Goal: Task Accomplishment & Management: Manage account settings

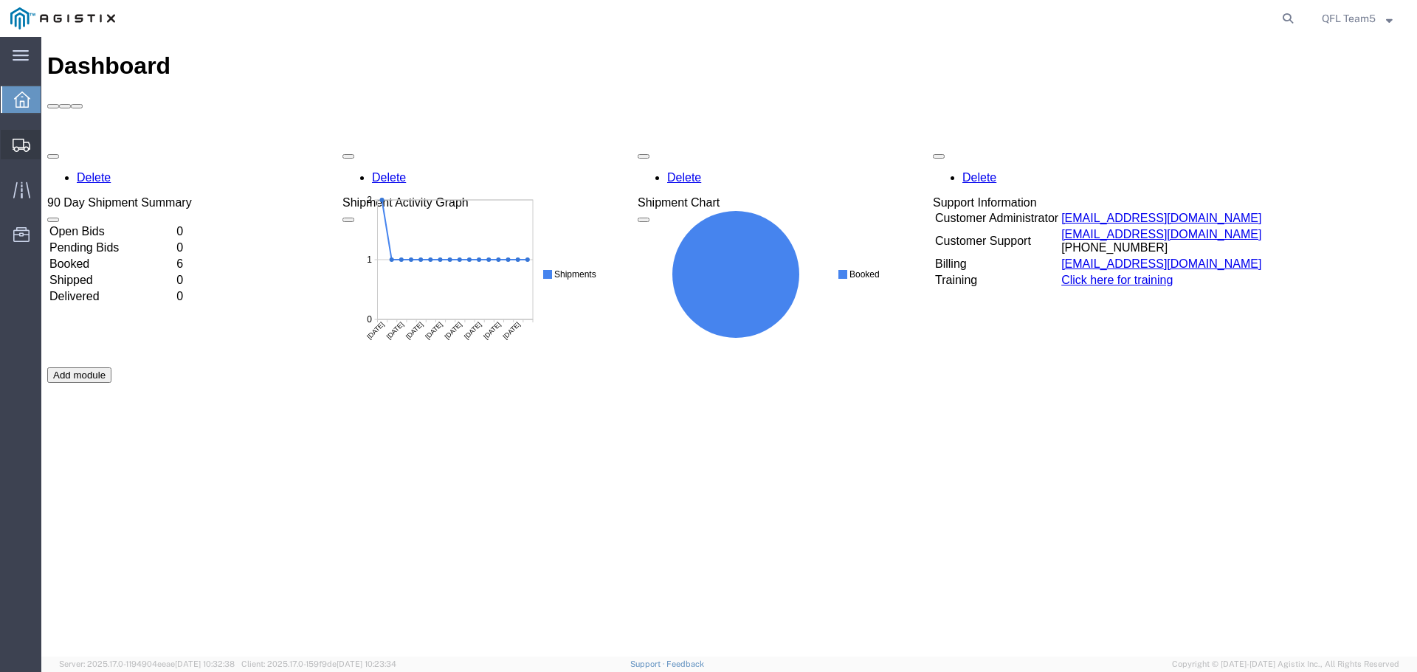
click at [51, 143] on span "Shipments" at bounding box center [46, 145] width 10 height 30
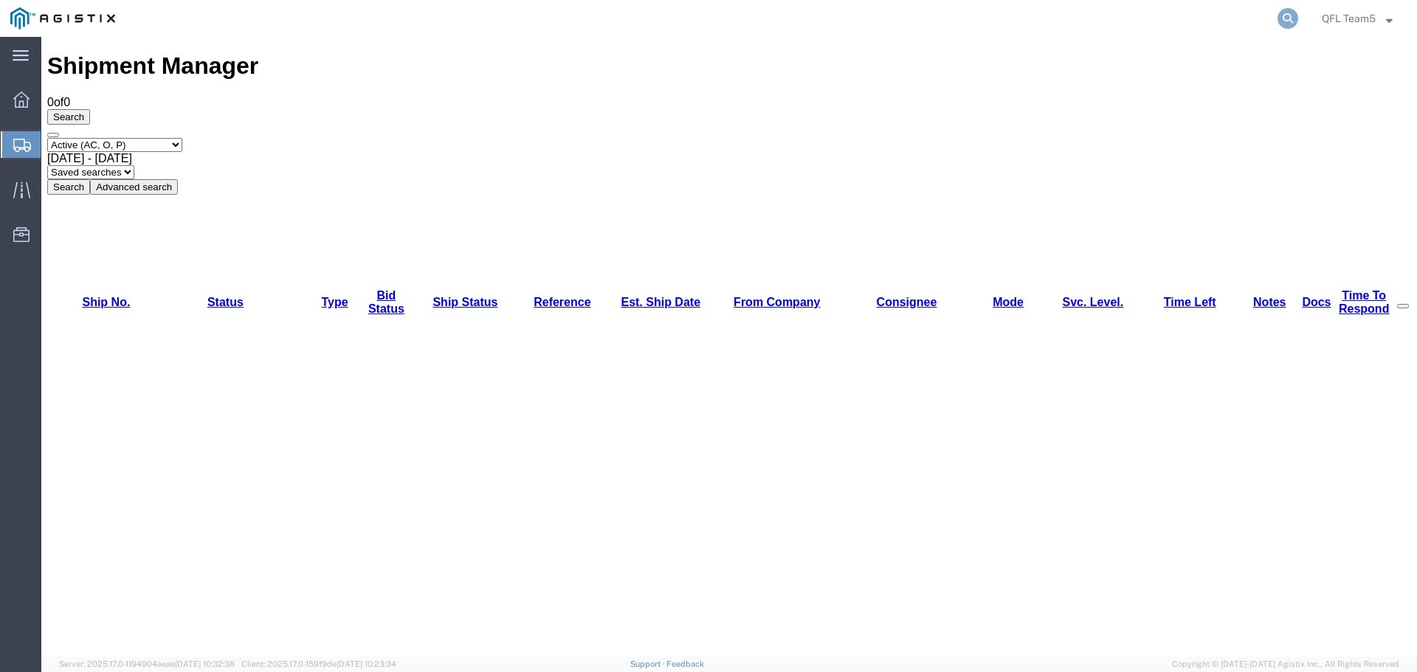
click at [1289, 23] on icon at bounding box center [1287, 18] width 21 height 21
drag, startPoint x: 989, startPoint y: 21, endPoint x: 984, endPoint y: 15, distance: 7.8
click at [984, 15] on input "search" at bounding box center [1053, 18] width 449 height 35
click at [1222, 23] on input "search" at bounding box center [1053, 18] width 449 height 35
paste input "56473892"
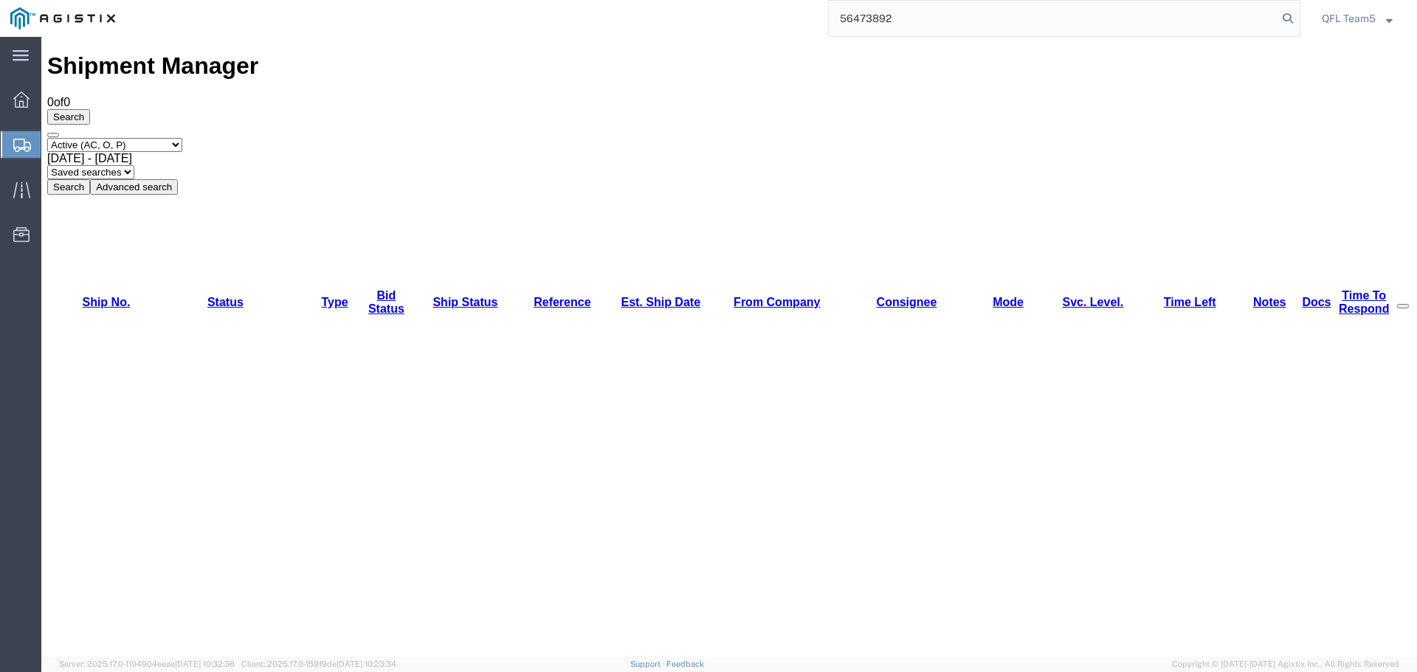
type input "56473892"
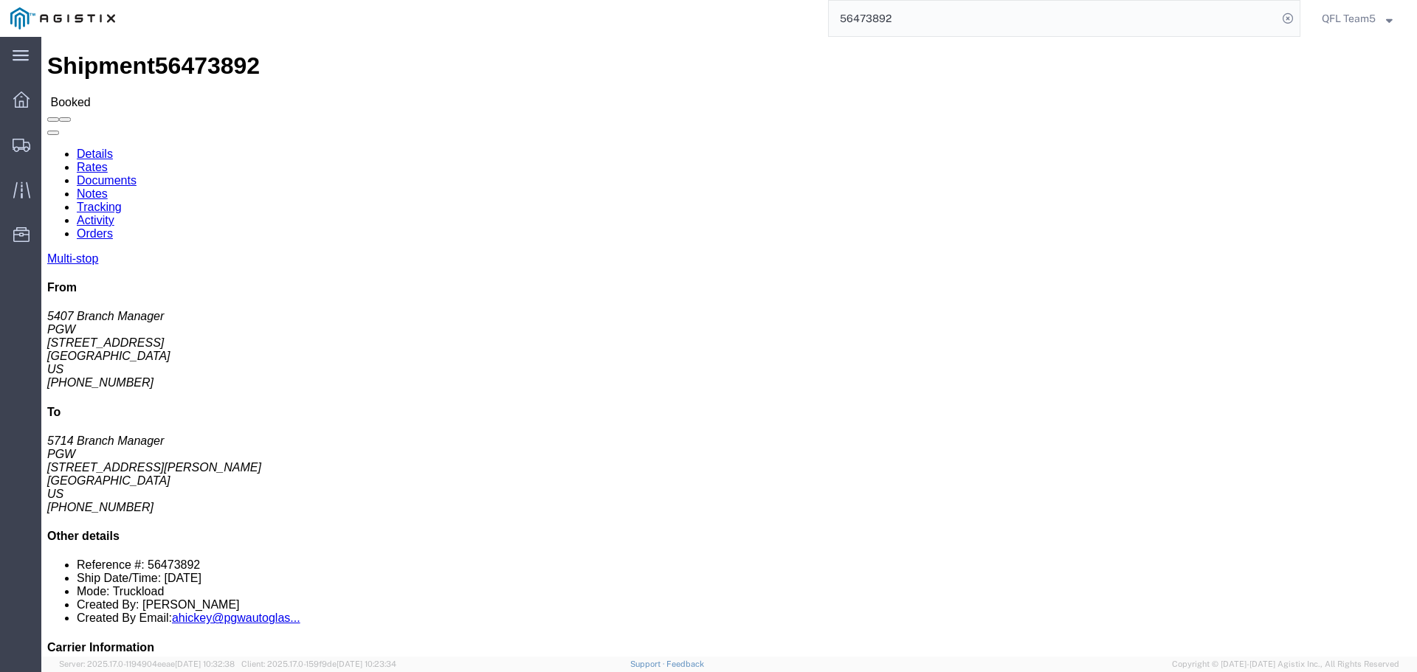
click link "Tracking"
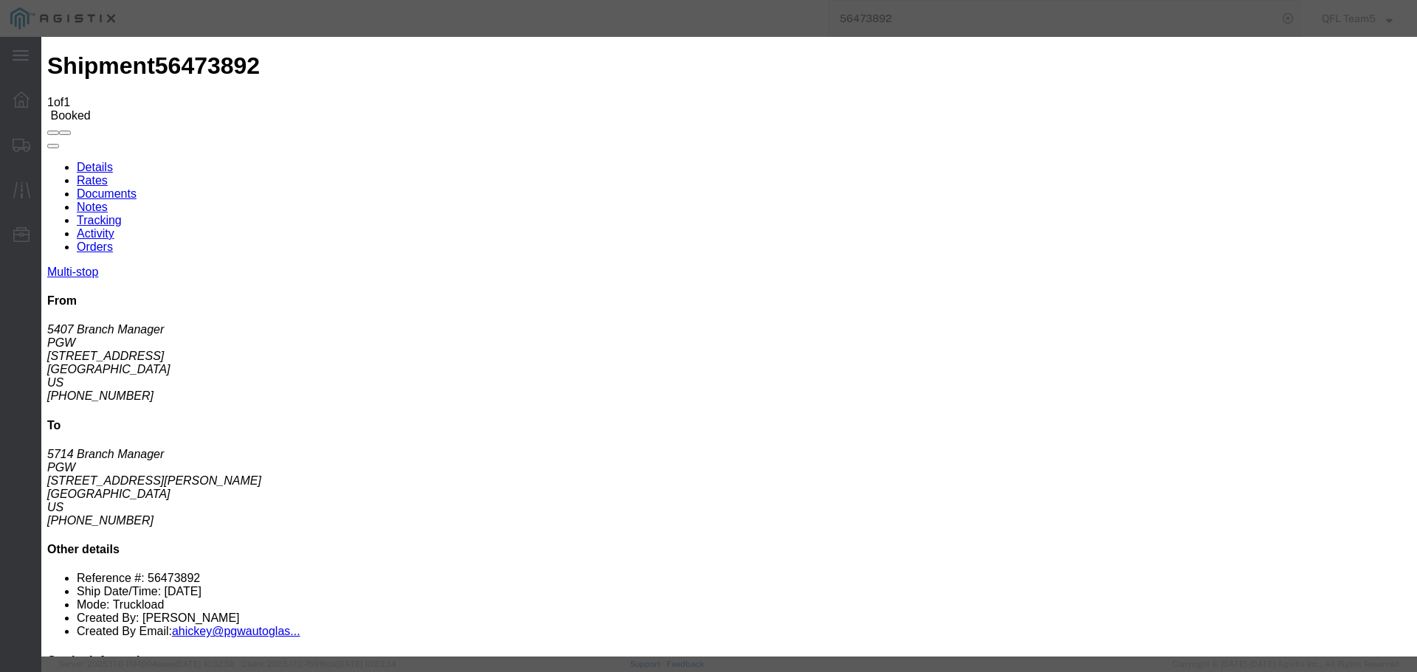
select select "DELIVRED"
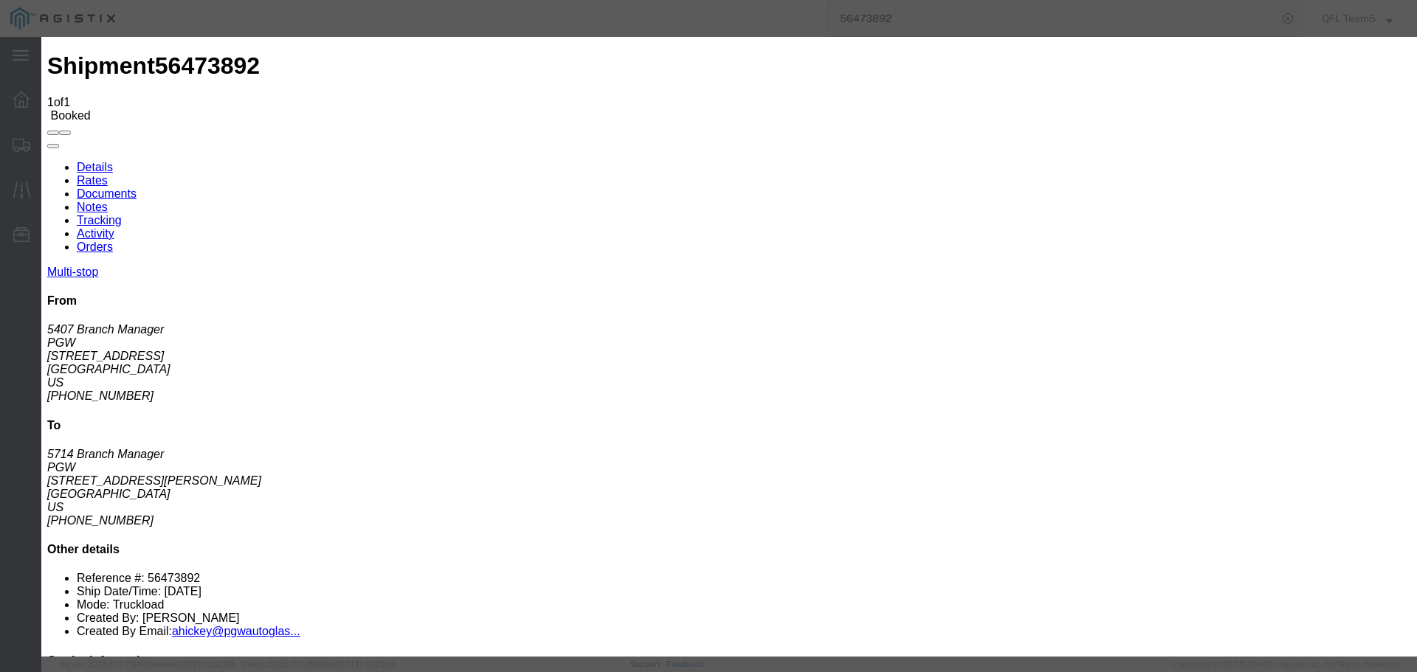
type input "[DATE]"
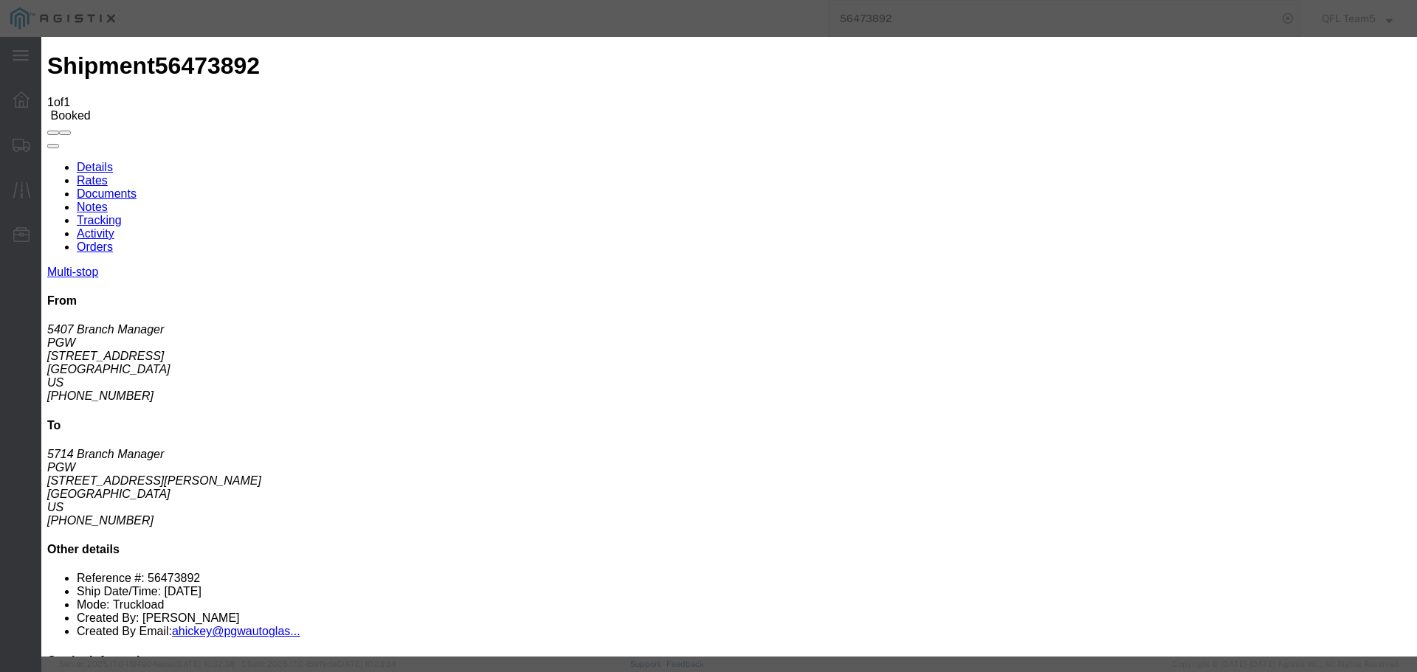
type input "11:04 AM"
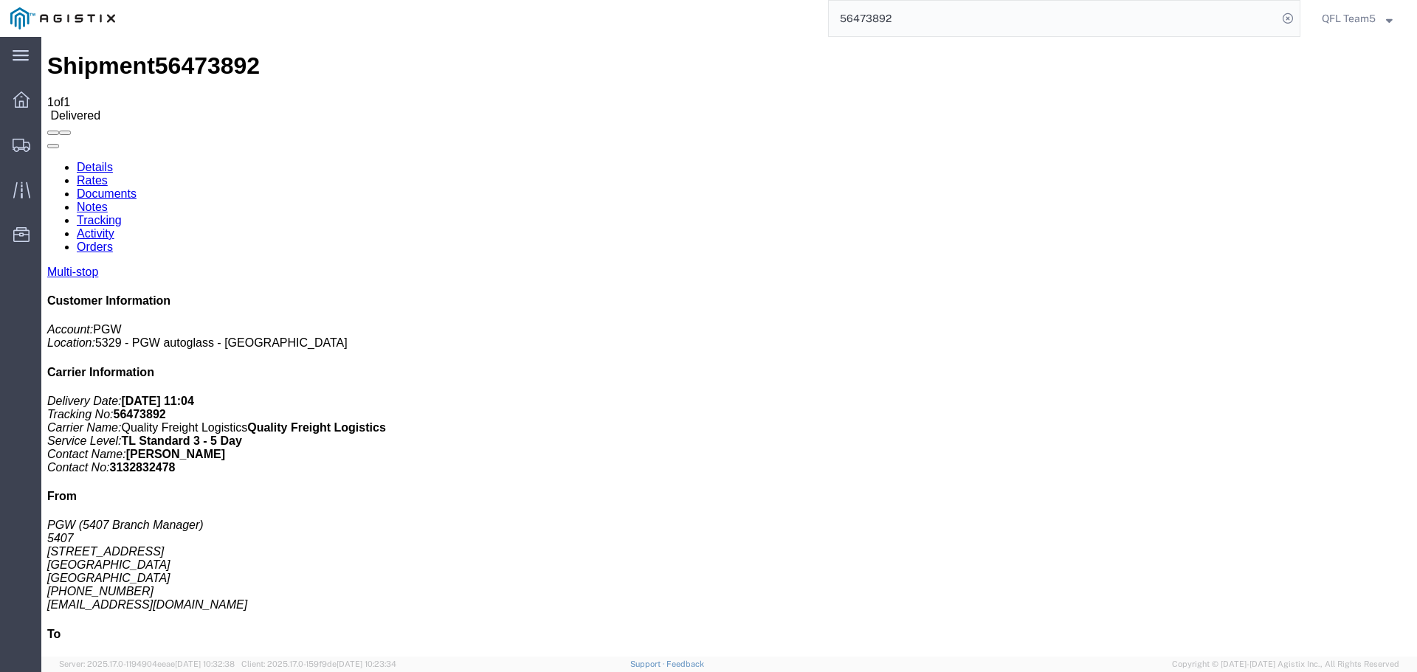
click at [880, 16] on input "56473892" at bounding box center [1053, 18] width 449 height 35
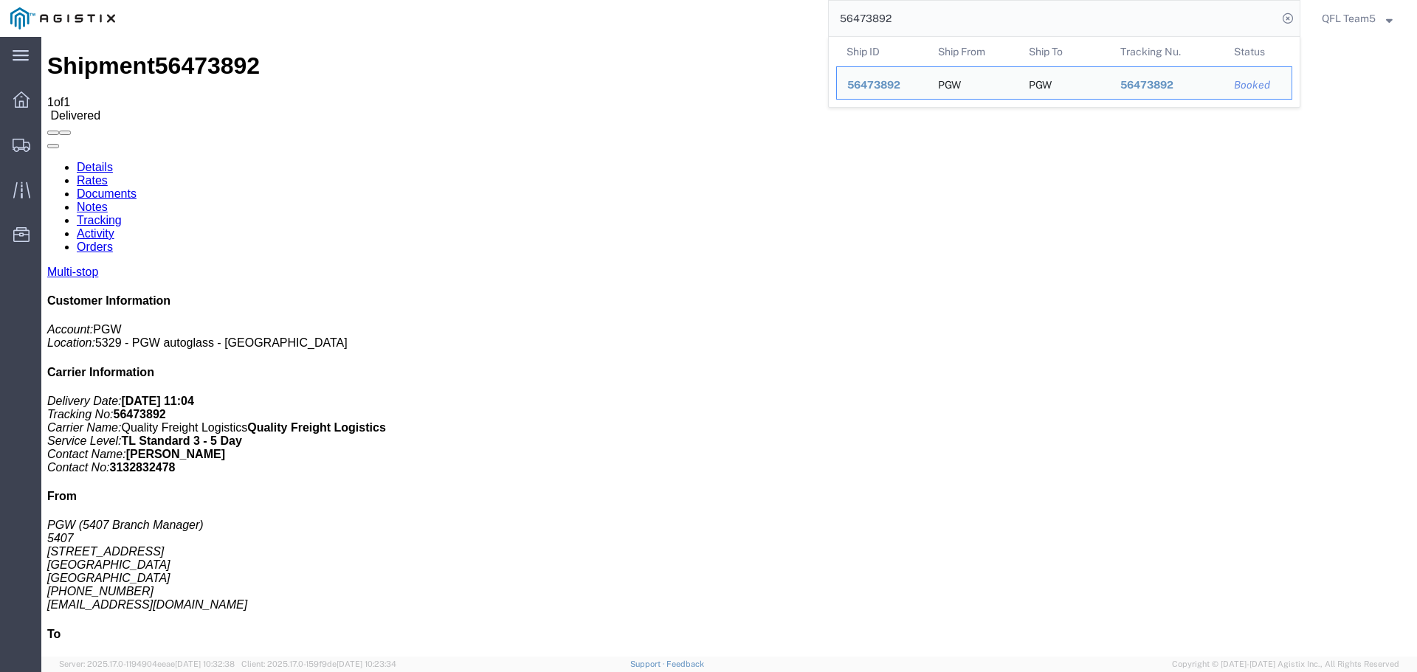
click at [880, 16] on input "56473892" at bounding box center [1053, 18] width 449 height 35
paste input "41648"
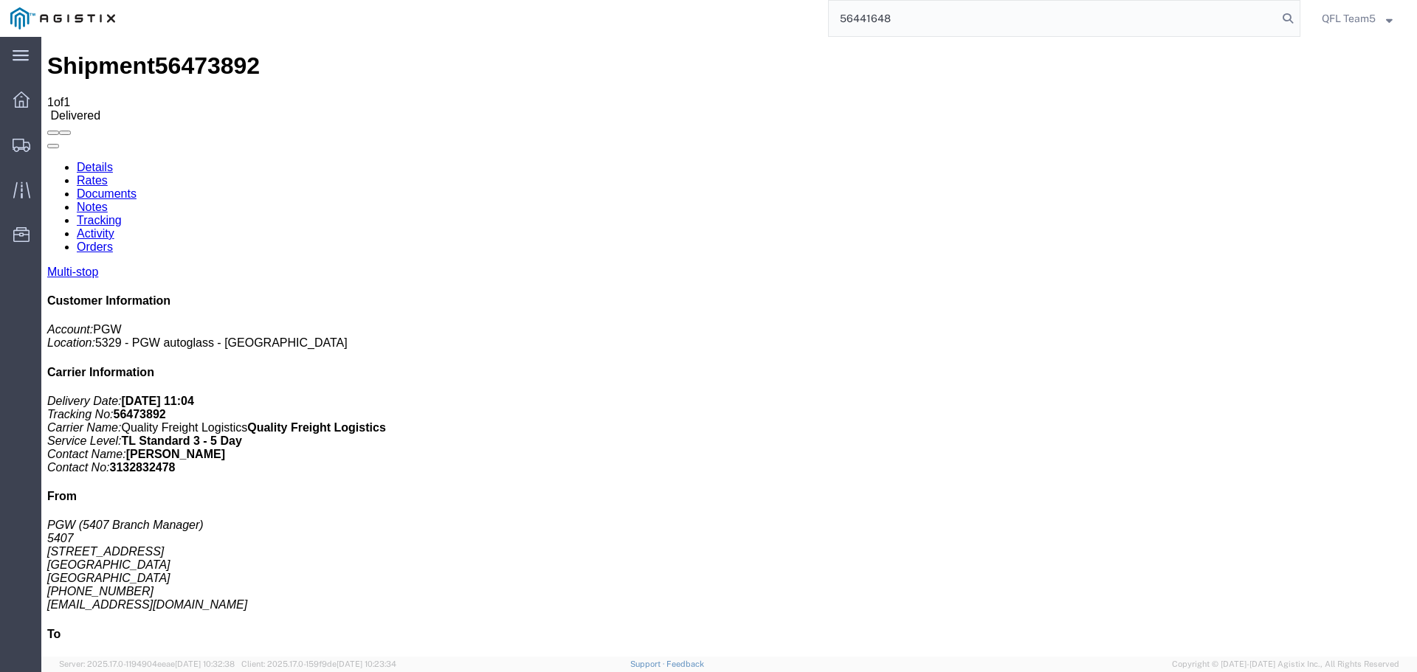
type input "56441648"
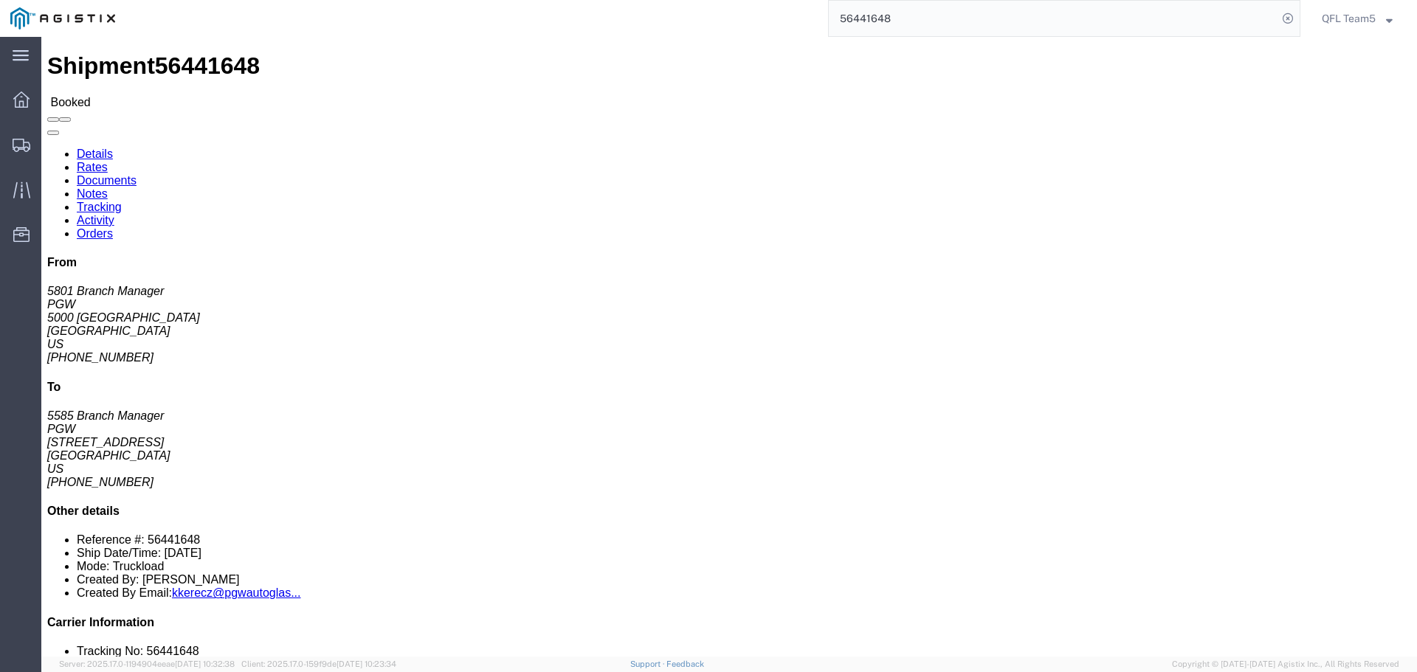
click link "Tracking"
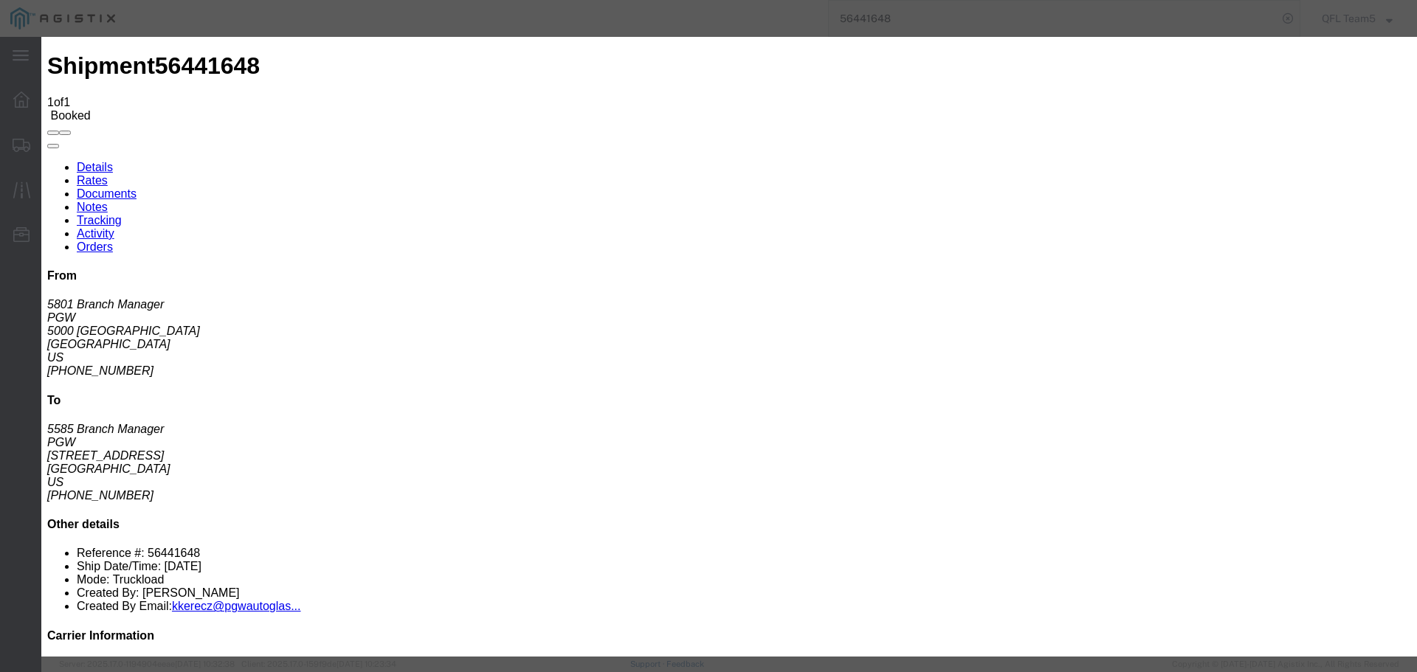
select select "DELIVRED"
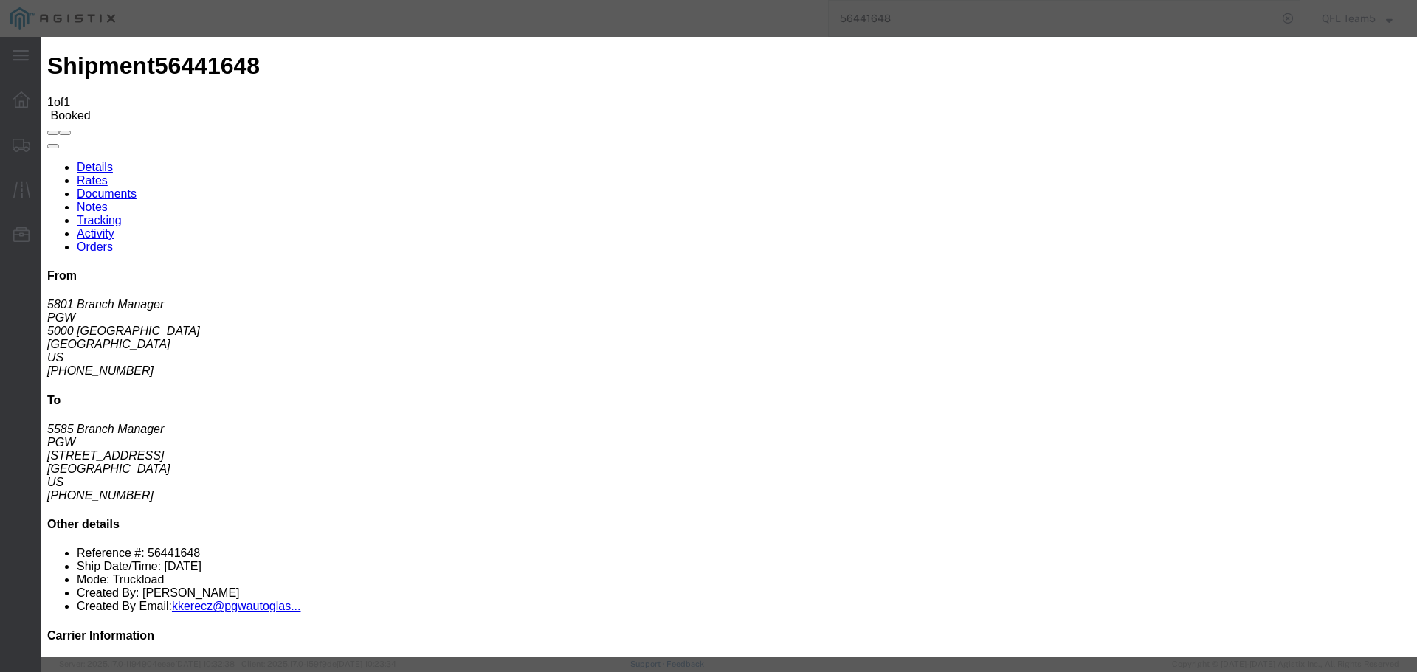
type input "[DATE]"
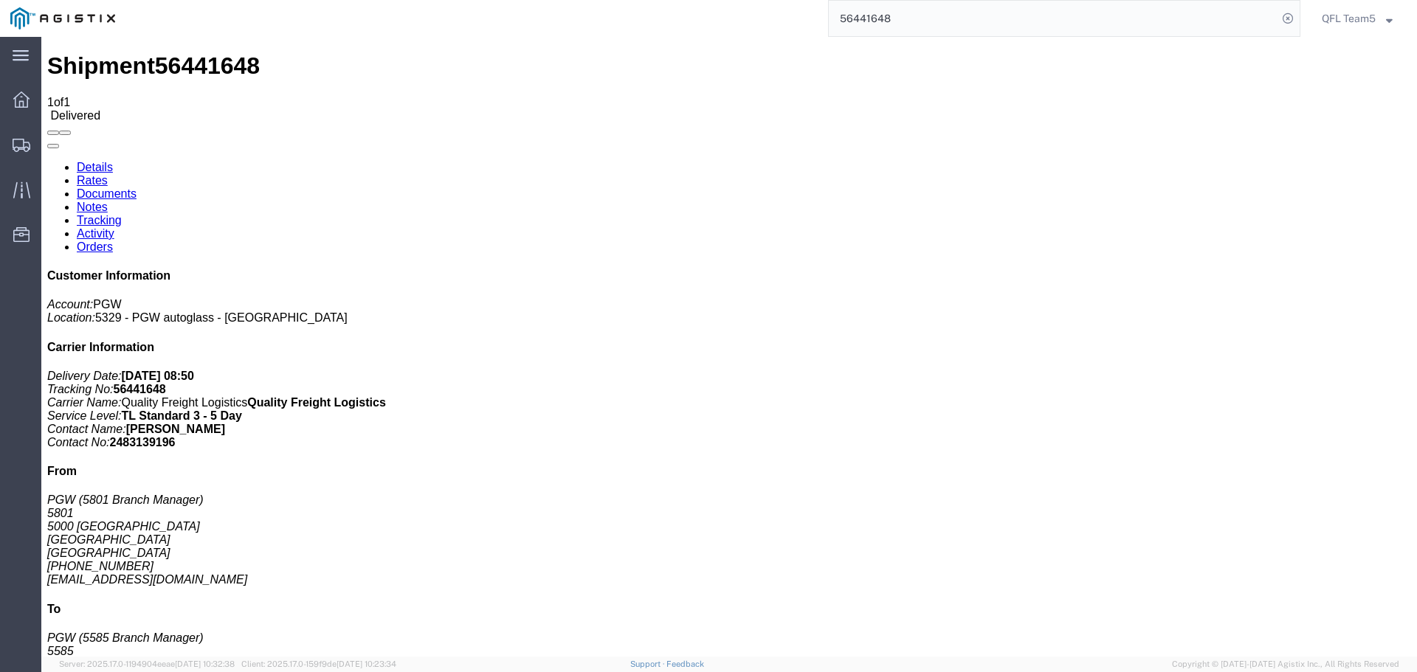
click at [869, 17] on input "56441648" at bounding box center [1053, 18] width 449 height 35
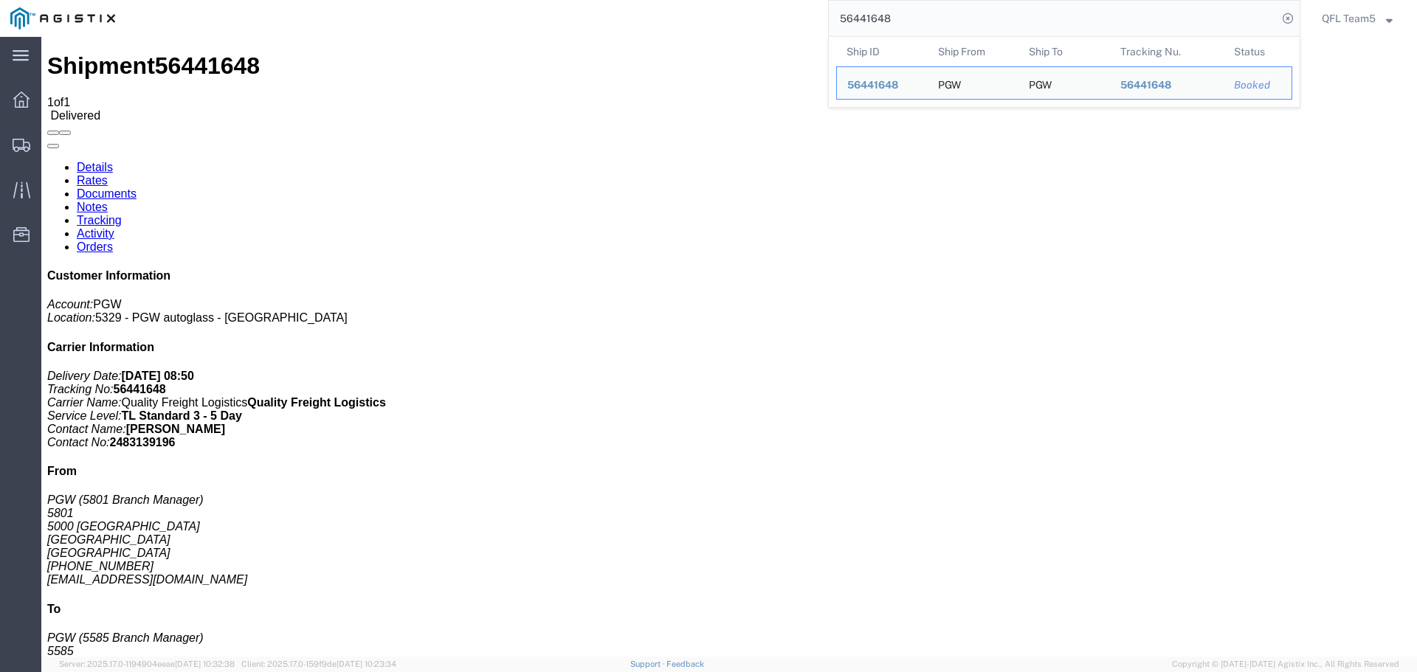
click at [869, 17] on input "56441648" at bounding box center [1053, 18] width 449 height 35
paste input "02856"
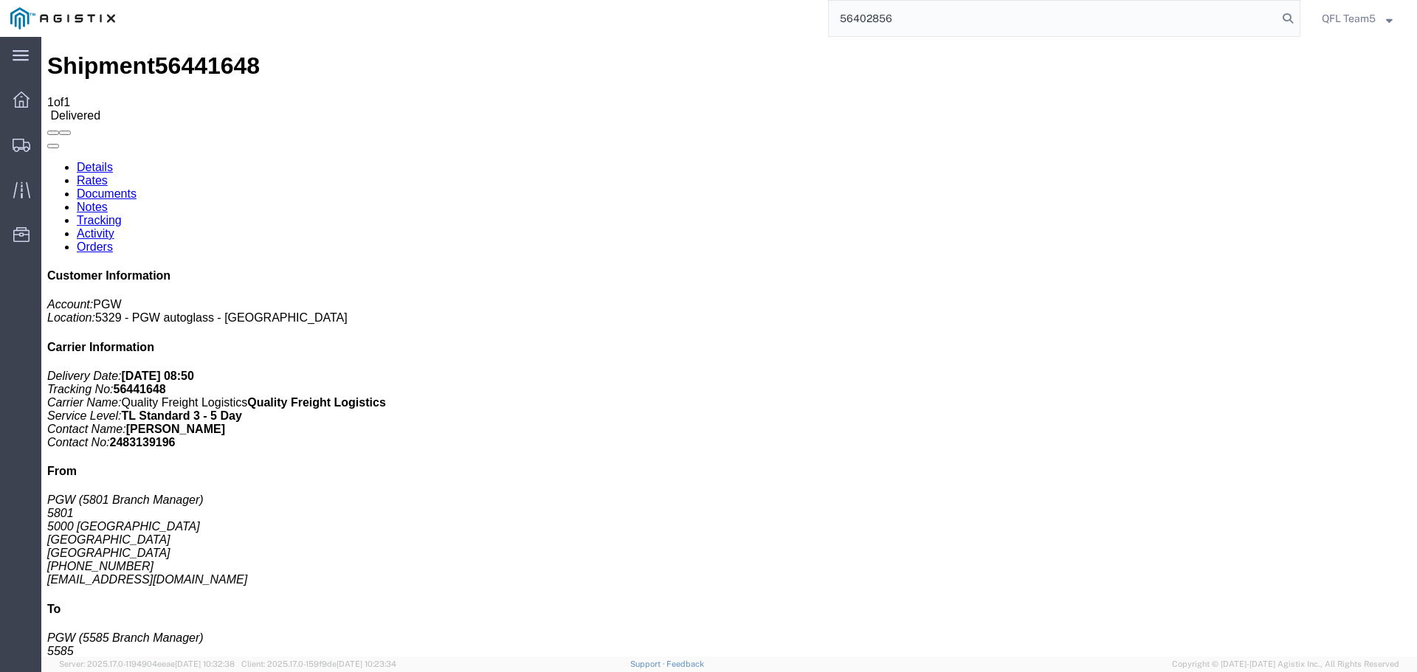
type input "56402856"
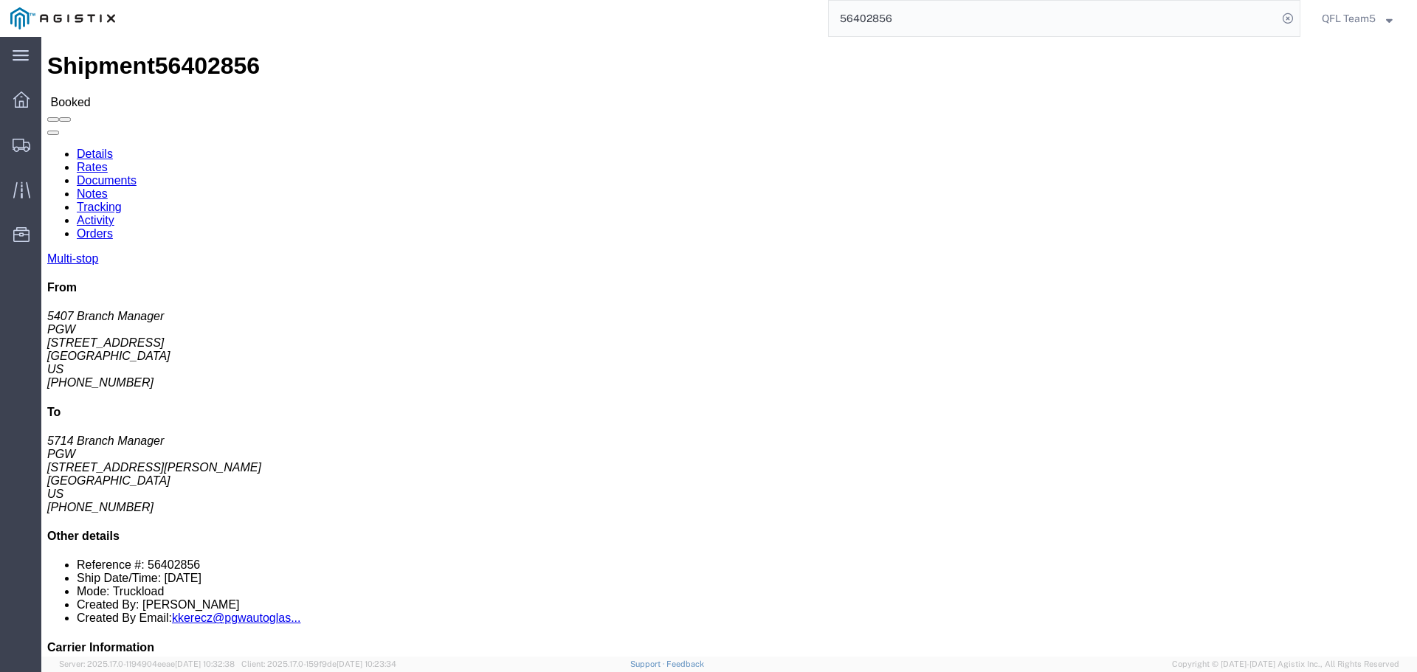
click link "Tracking"
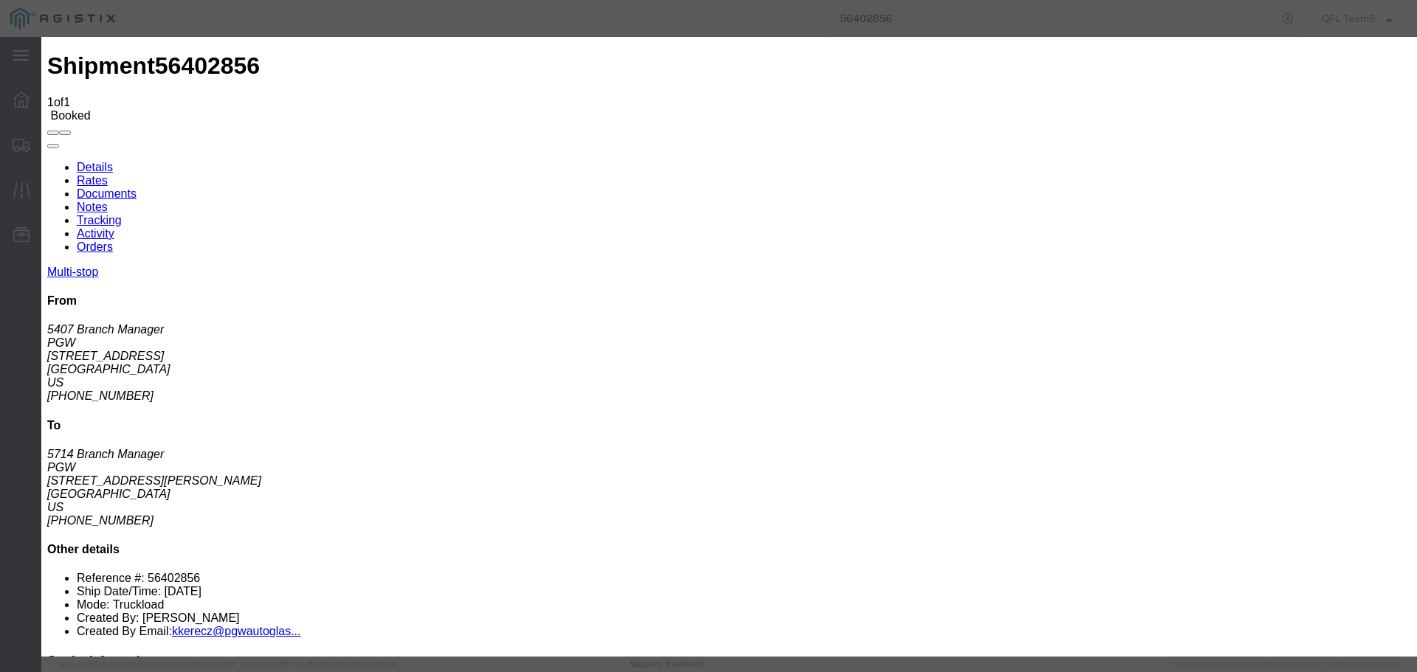
select select "DELIVRED"
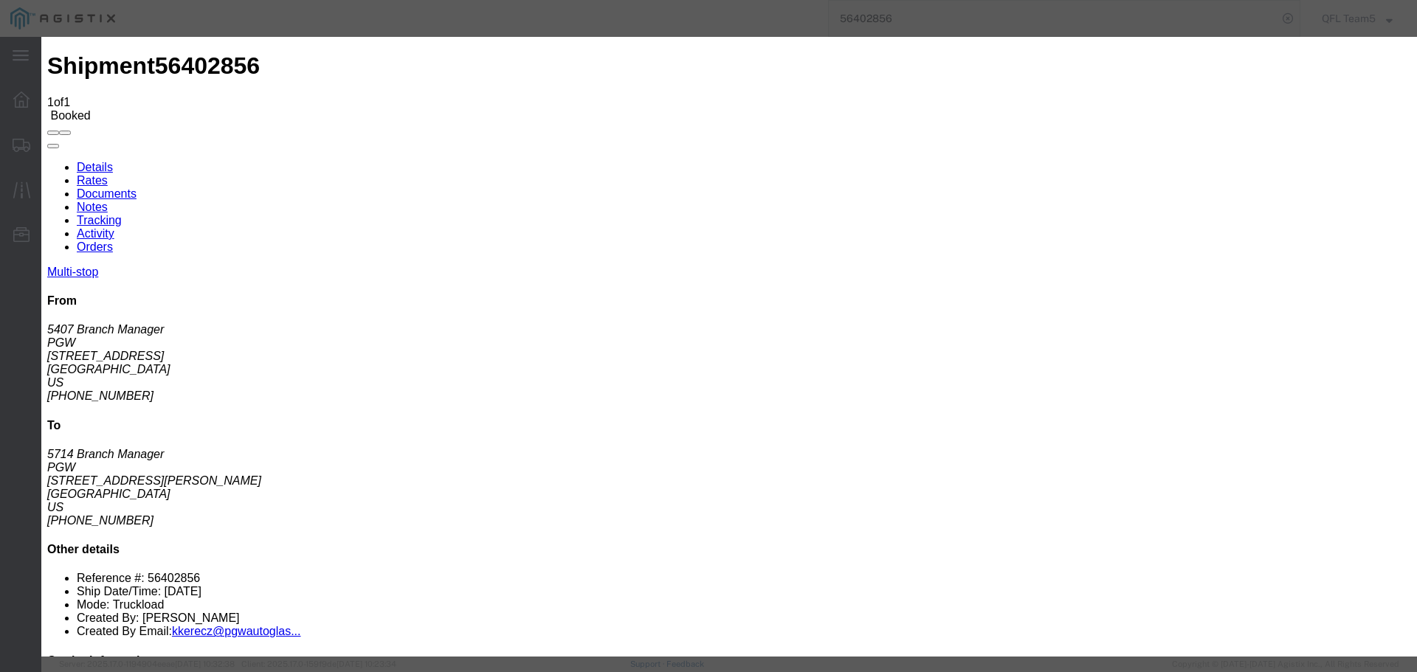
type input "[DATE]"
drag, startPoint x: 657, startPoint y: 184, endPoint x: 676, endPoint y: 187, distance: 19.4
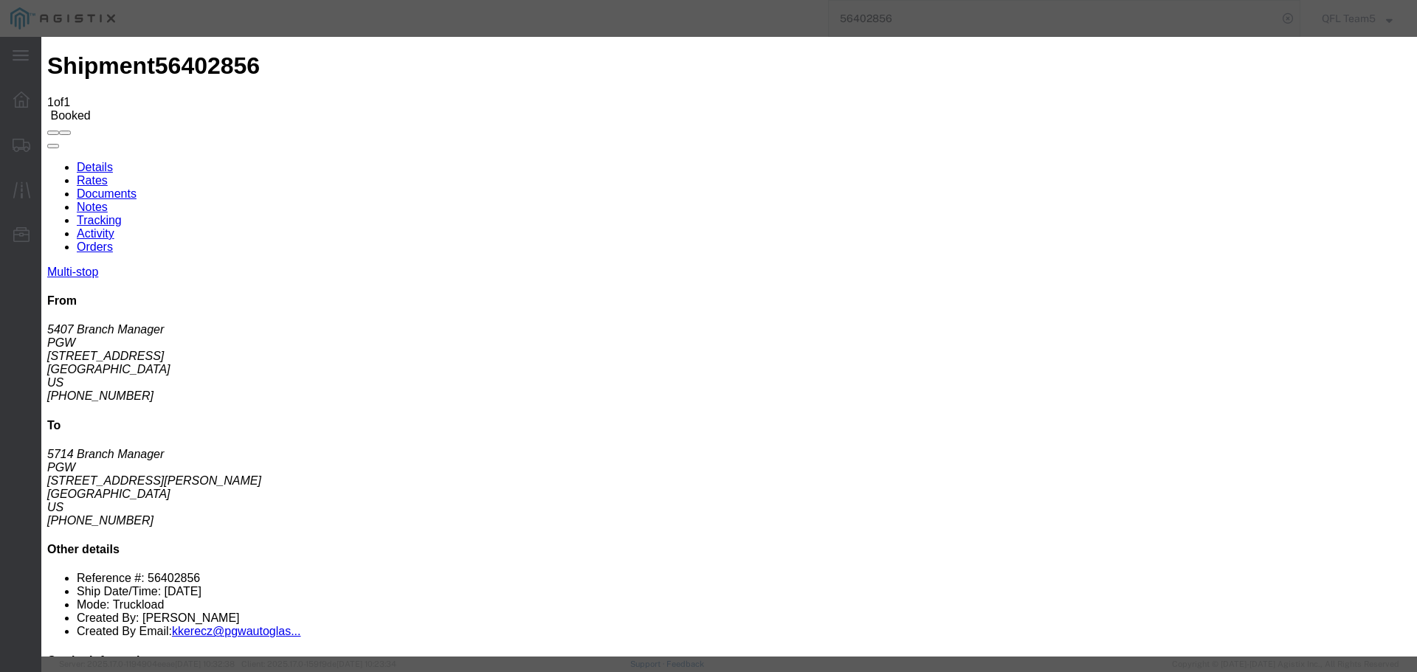
type input "5"
type input "4:00 PM"
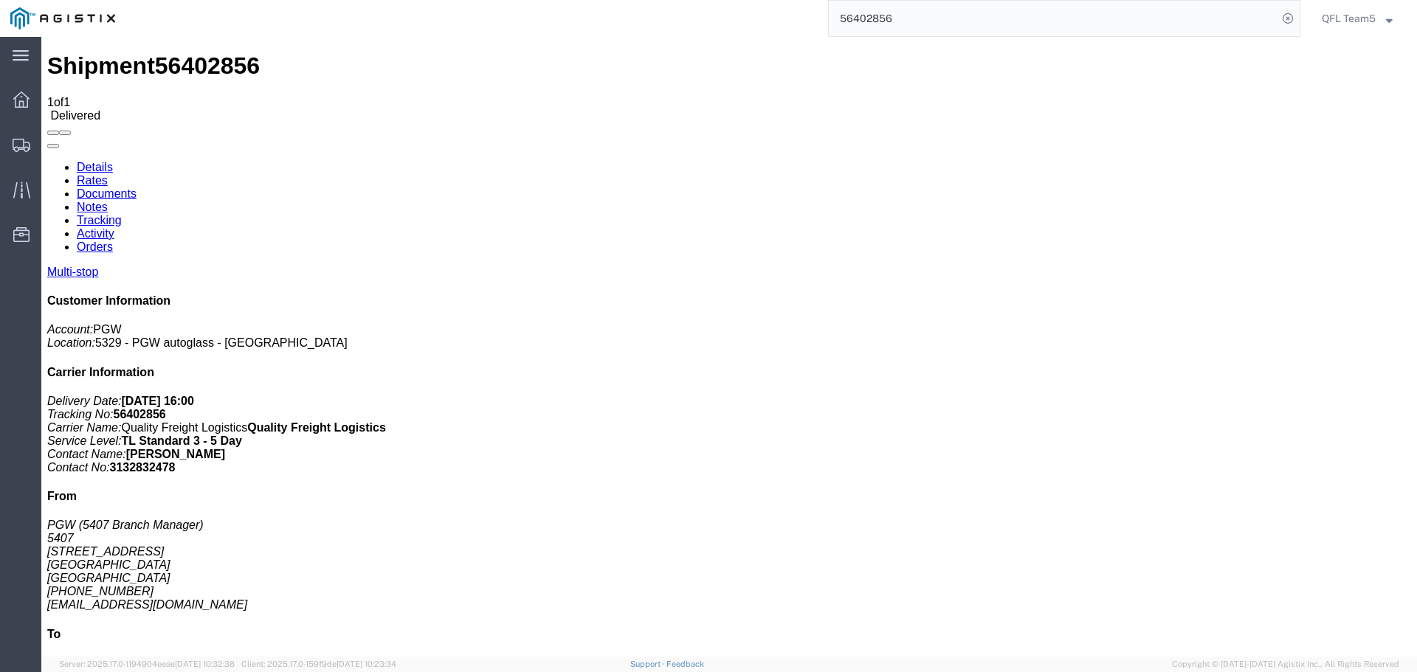
click at [868, 15] on input "56402856" at bounding box center [1053, 18] width 449 height 35
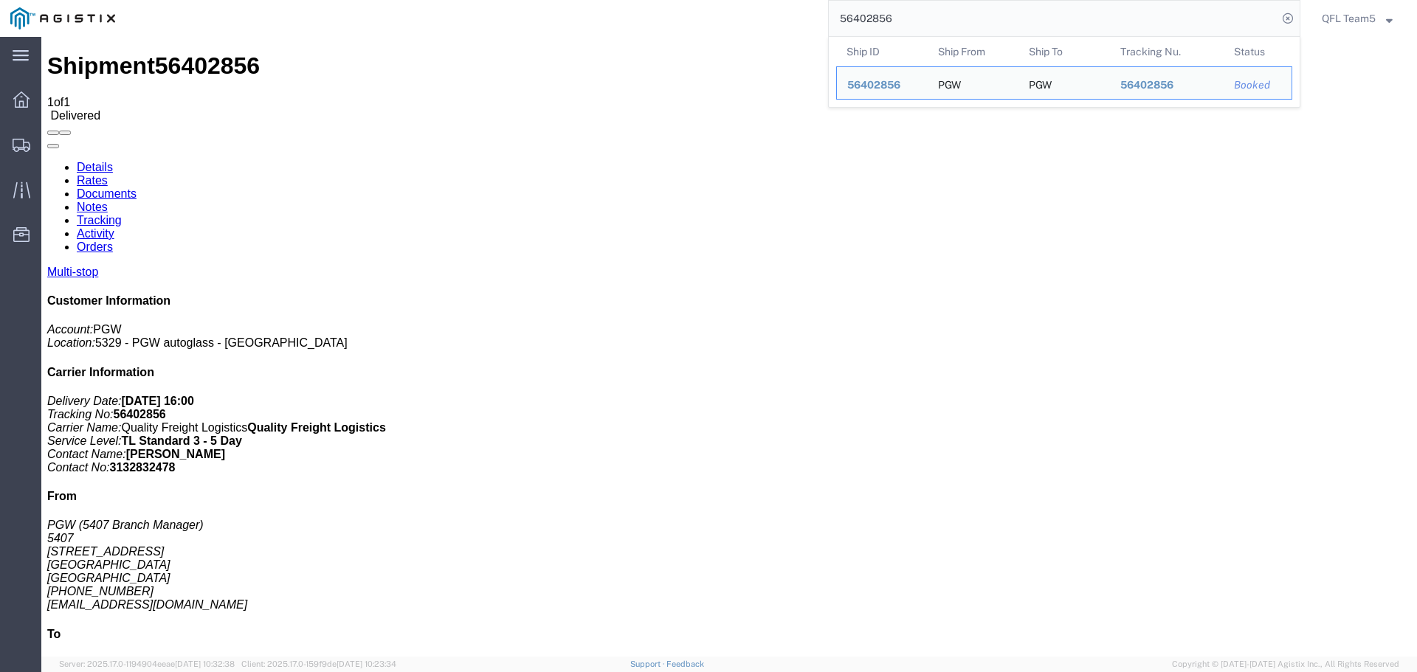
paste input "375739"
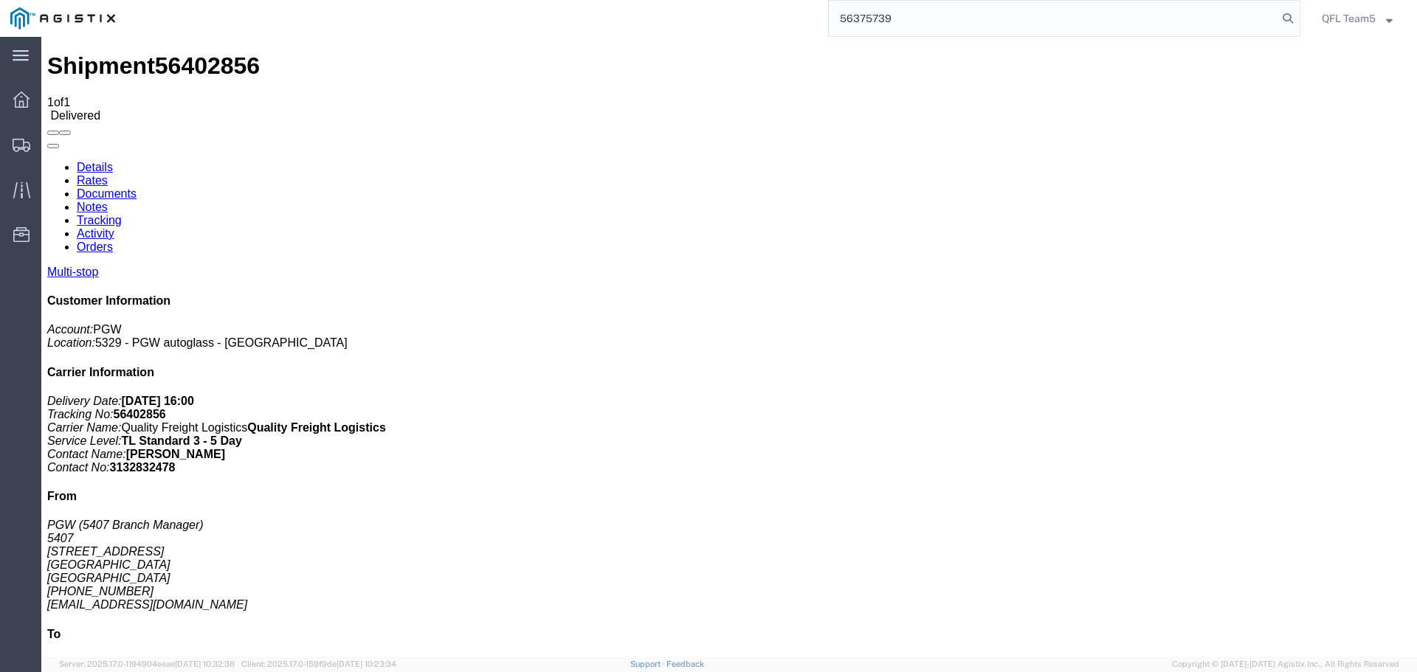
type input "56375739"
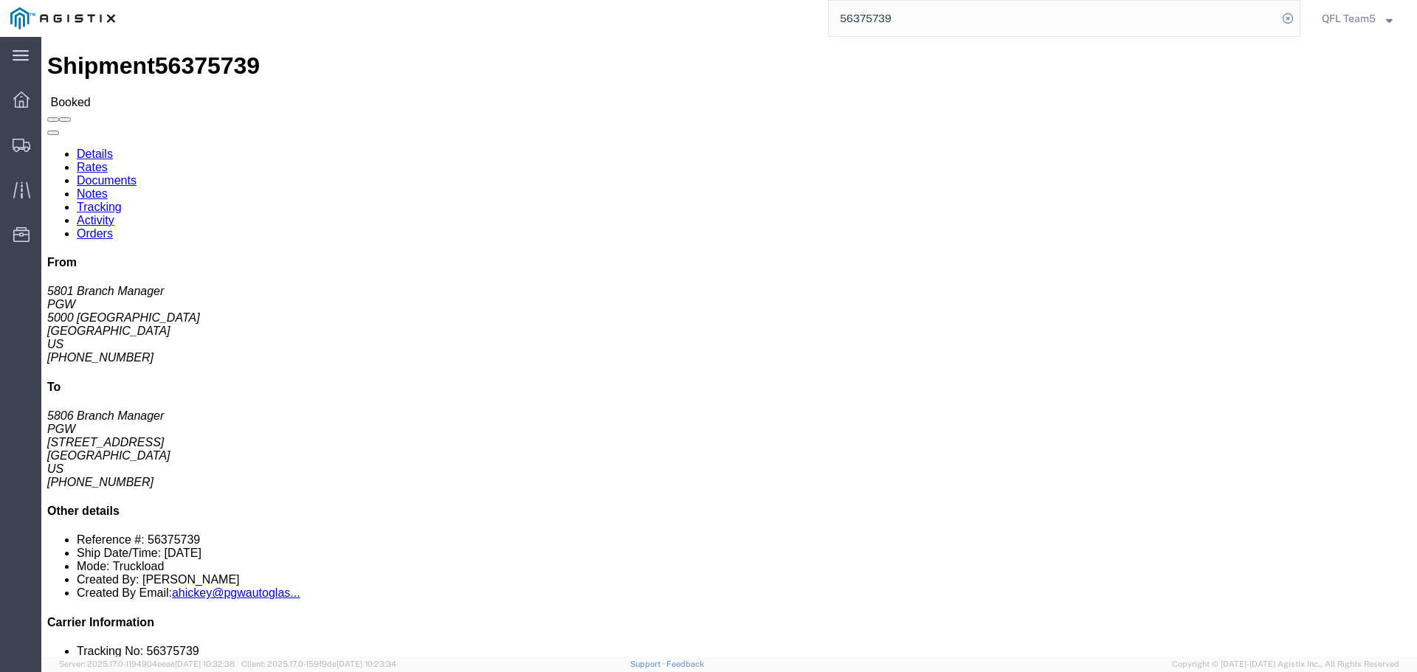
click link "Tracking"
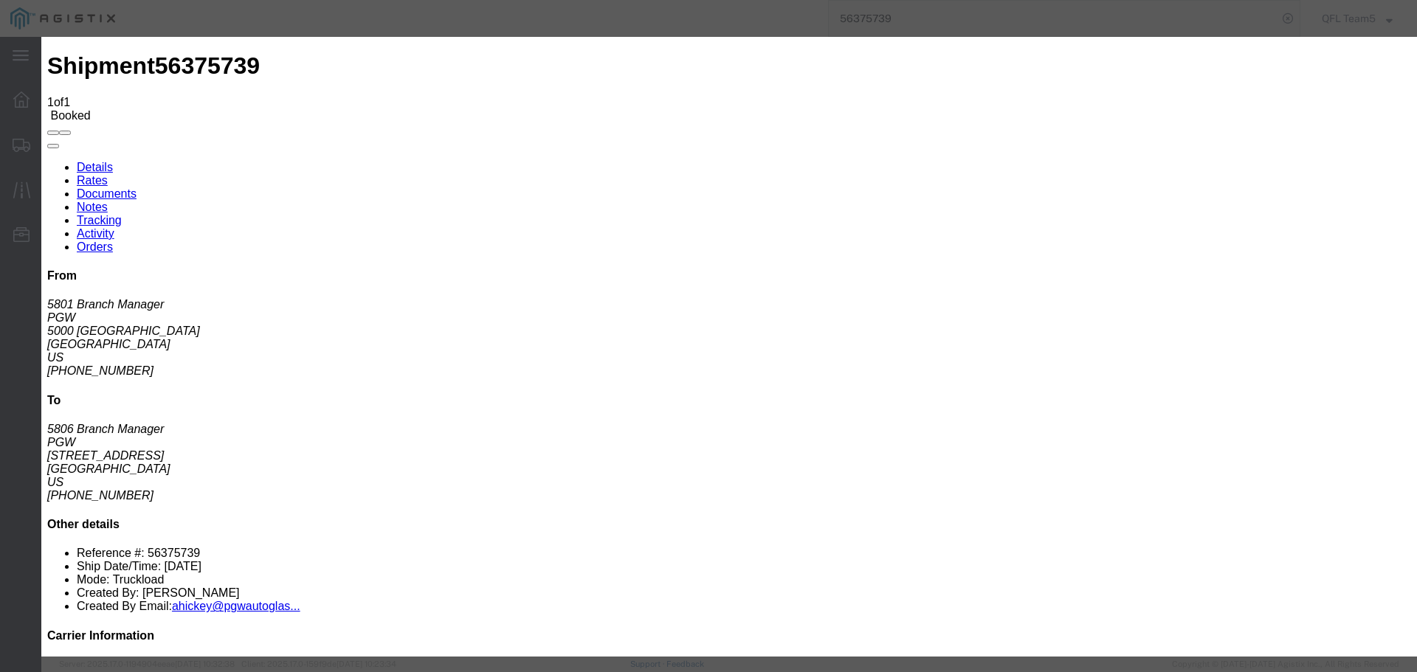
type input "[DATE]"
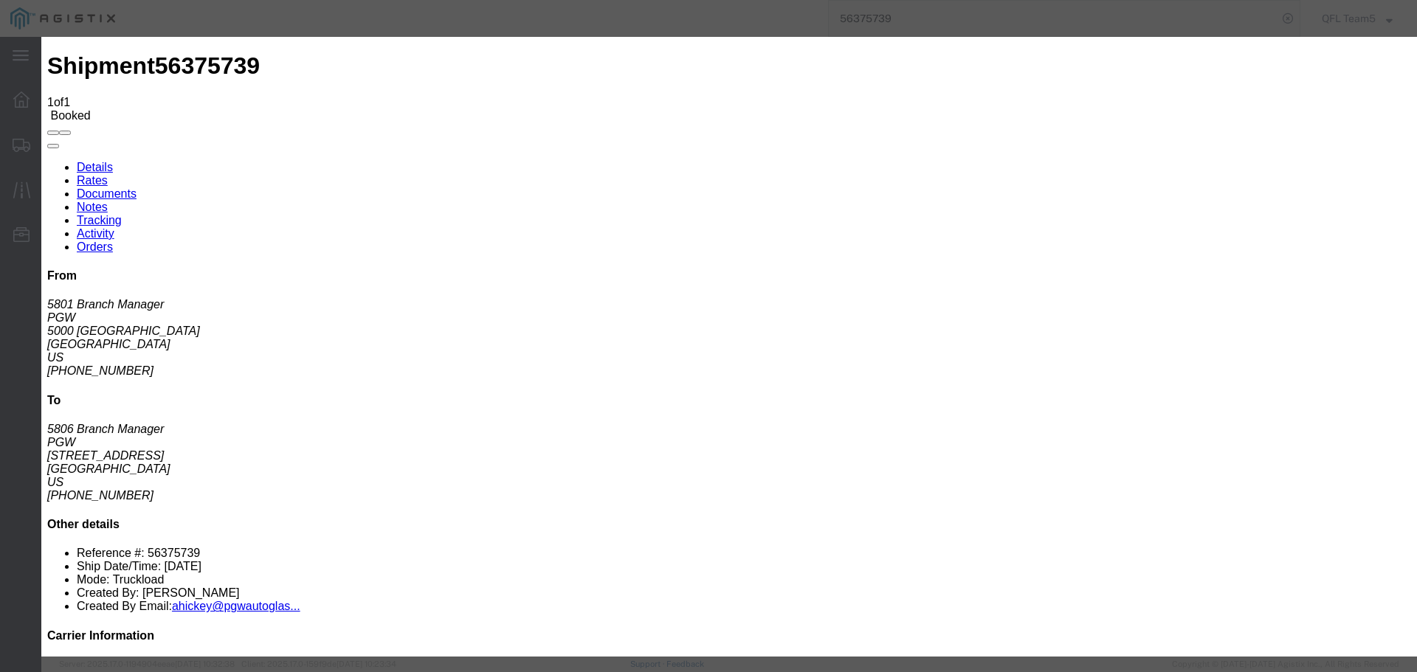
drag, startPoint x: 687, startPoint y: 185, endPoint x: 601, endPoint y: 187, distance: 86.3
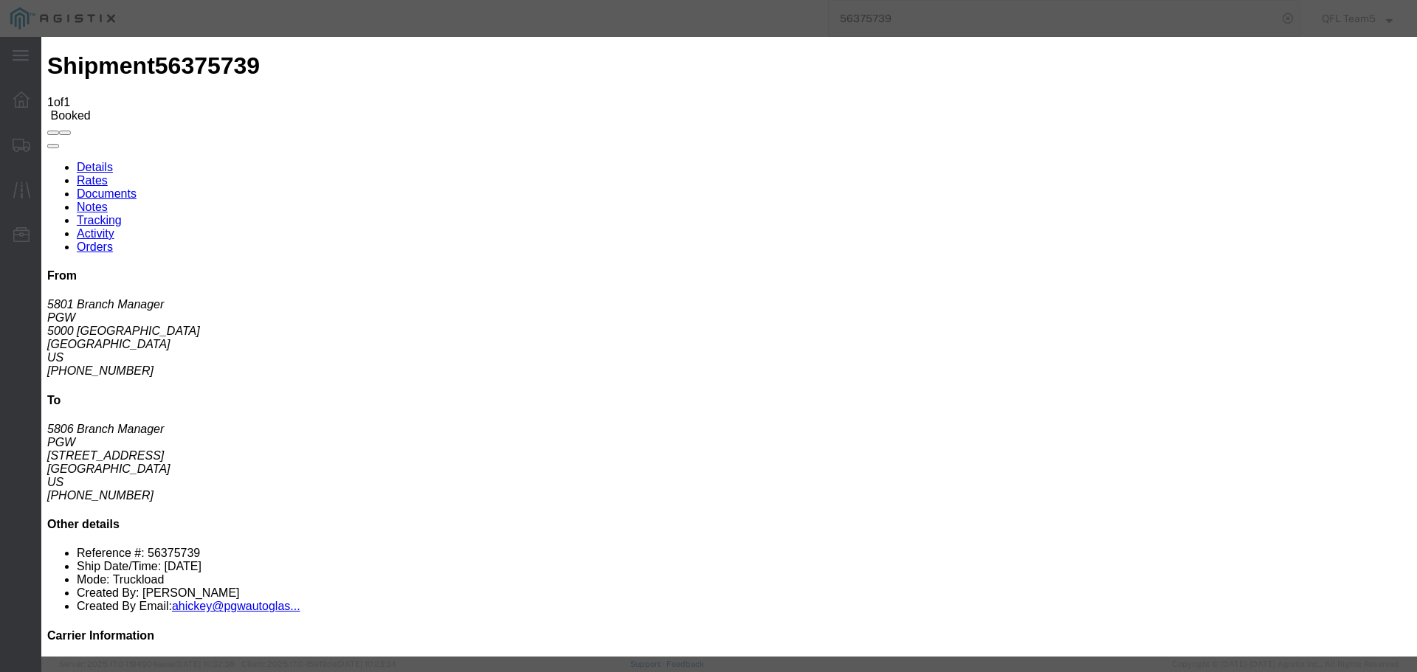
type input "9:00 AM"
select select "DELIVRED"
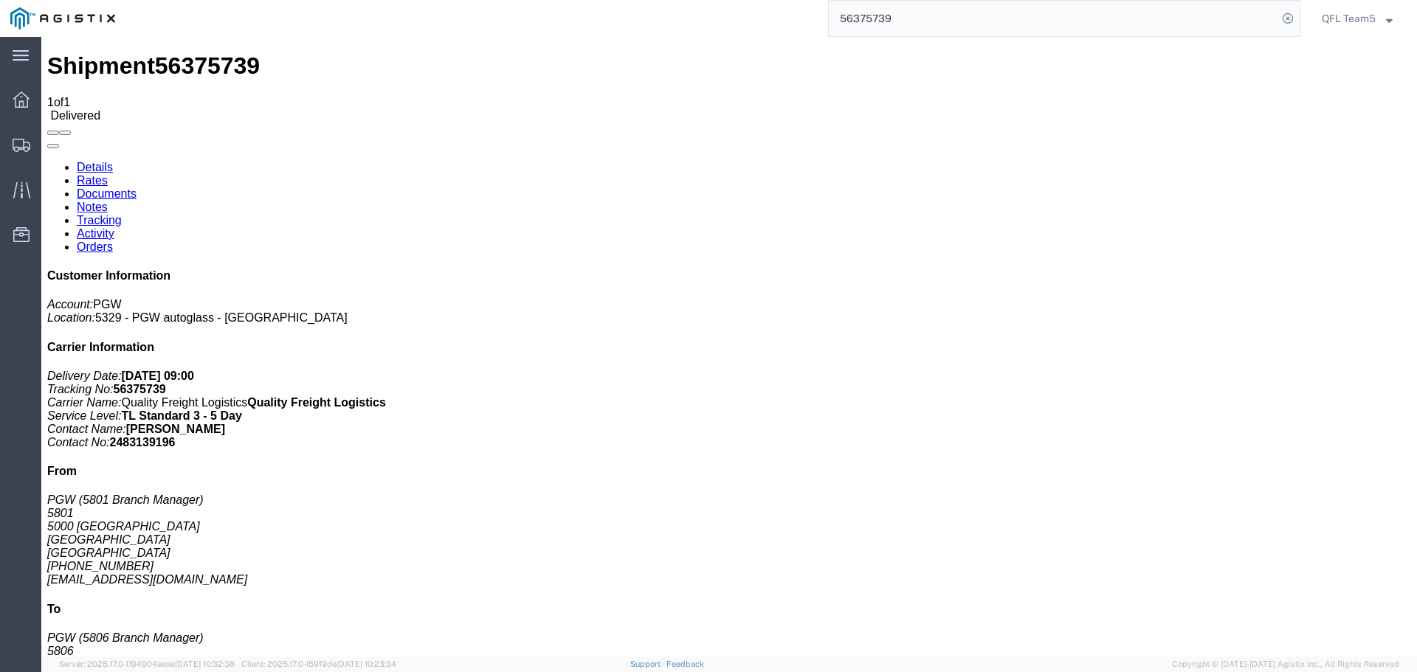
click at [862, 20] on input "56375739" at bounding box center [1053, 18] width 449 height 35
click at [861, 20] on input "56375739" at bounding box center [1053, 18] width 449 height 35
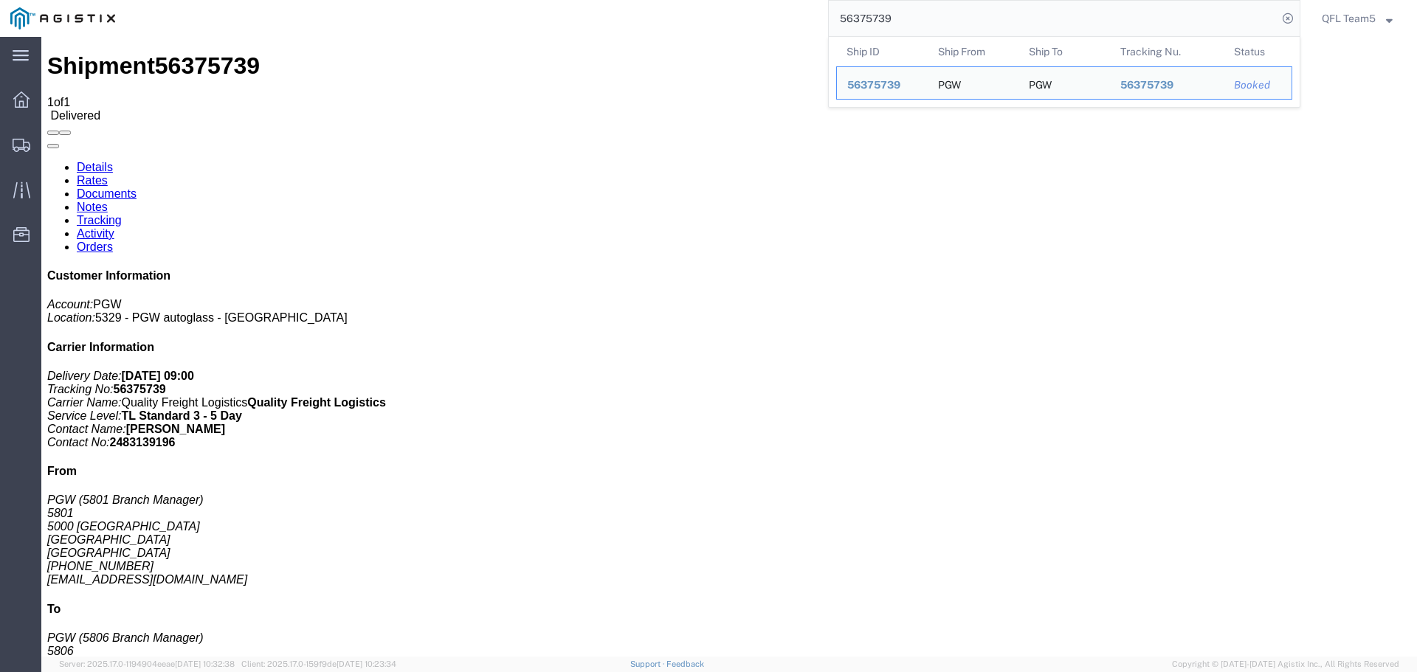
paste input "33612"
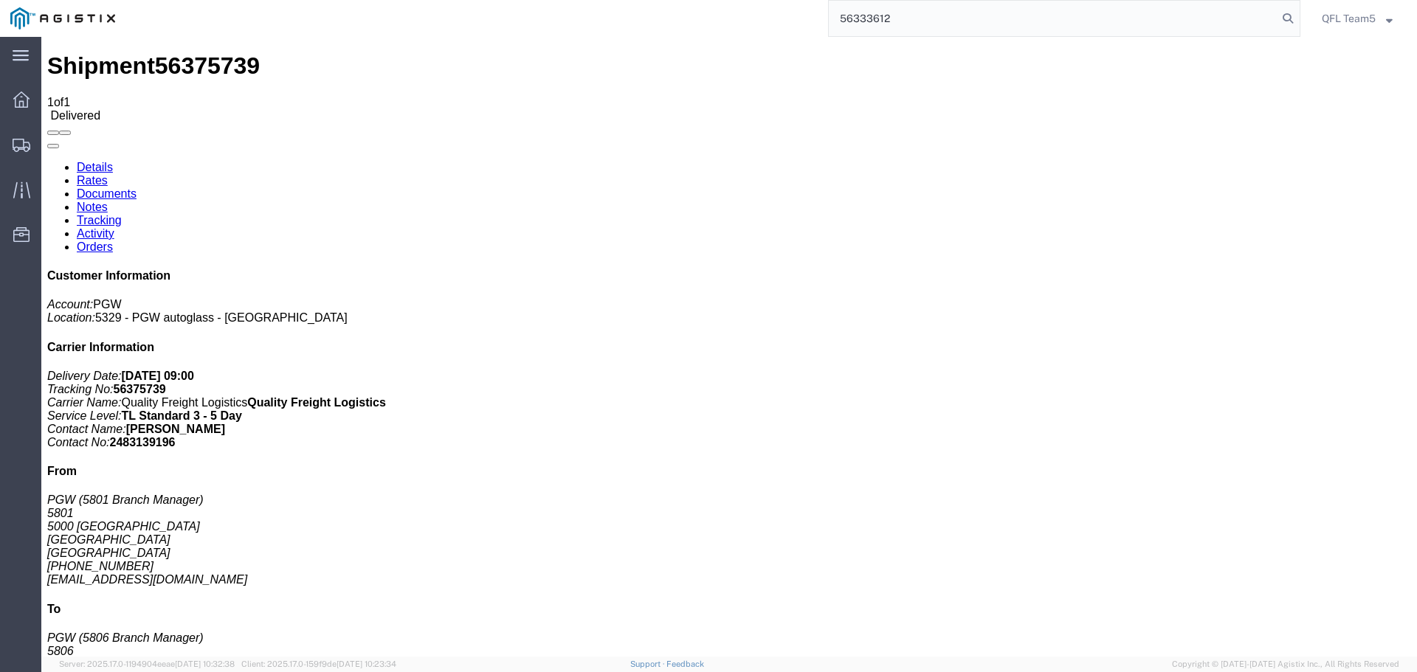
type input "56333612"
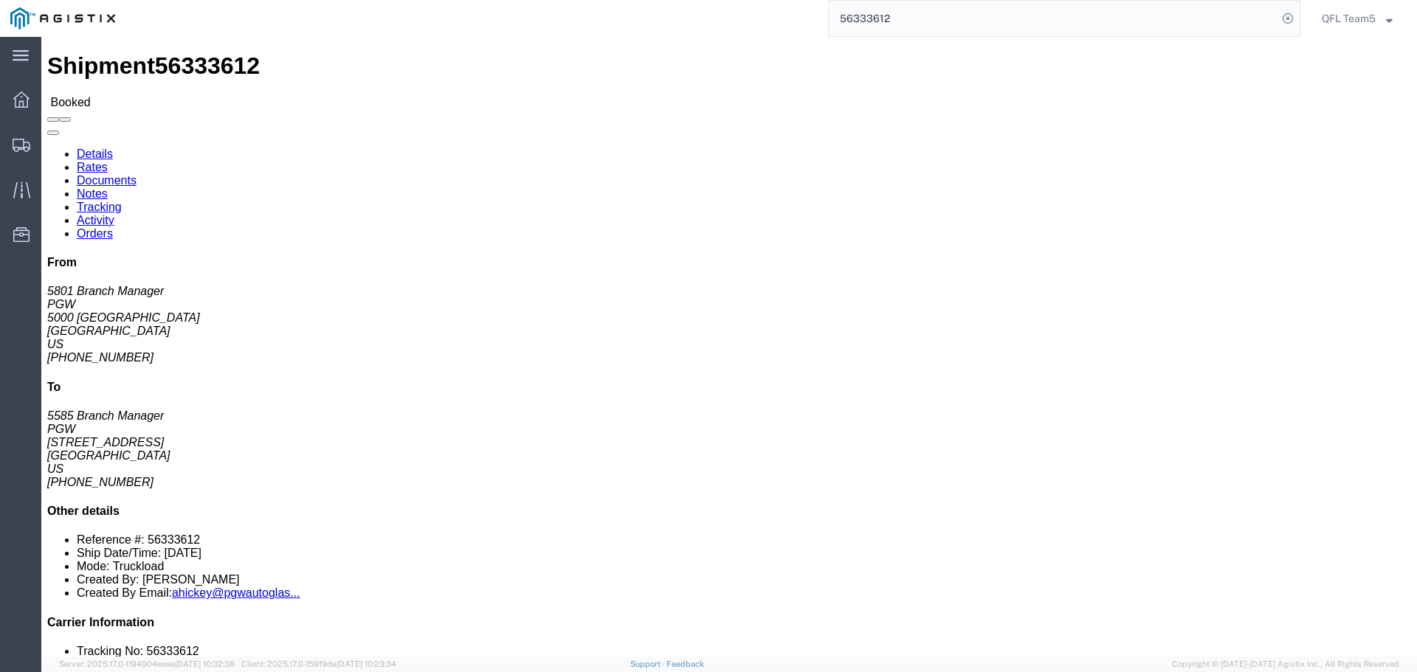
click link "Tracking"
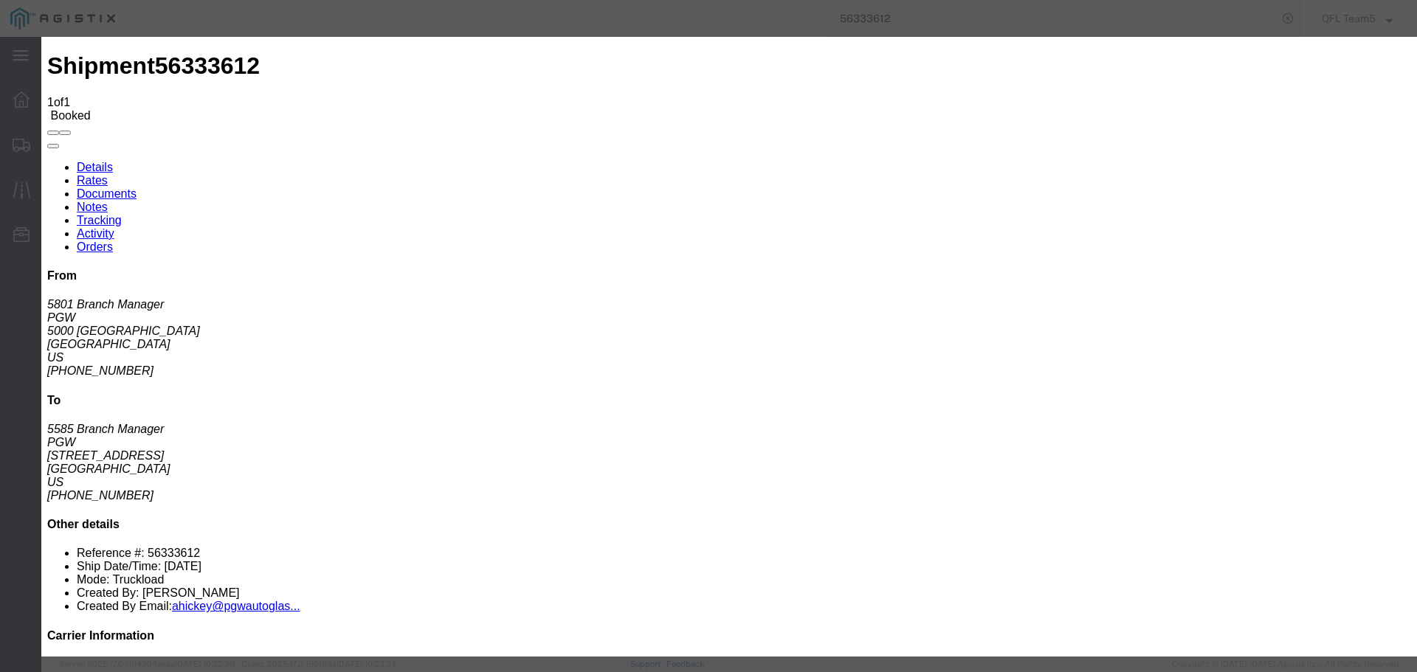
type input "[DATE]"
select select "DELIVRED"
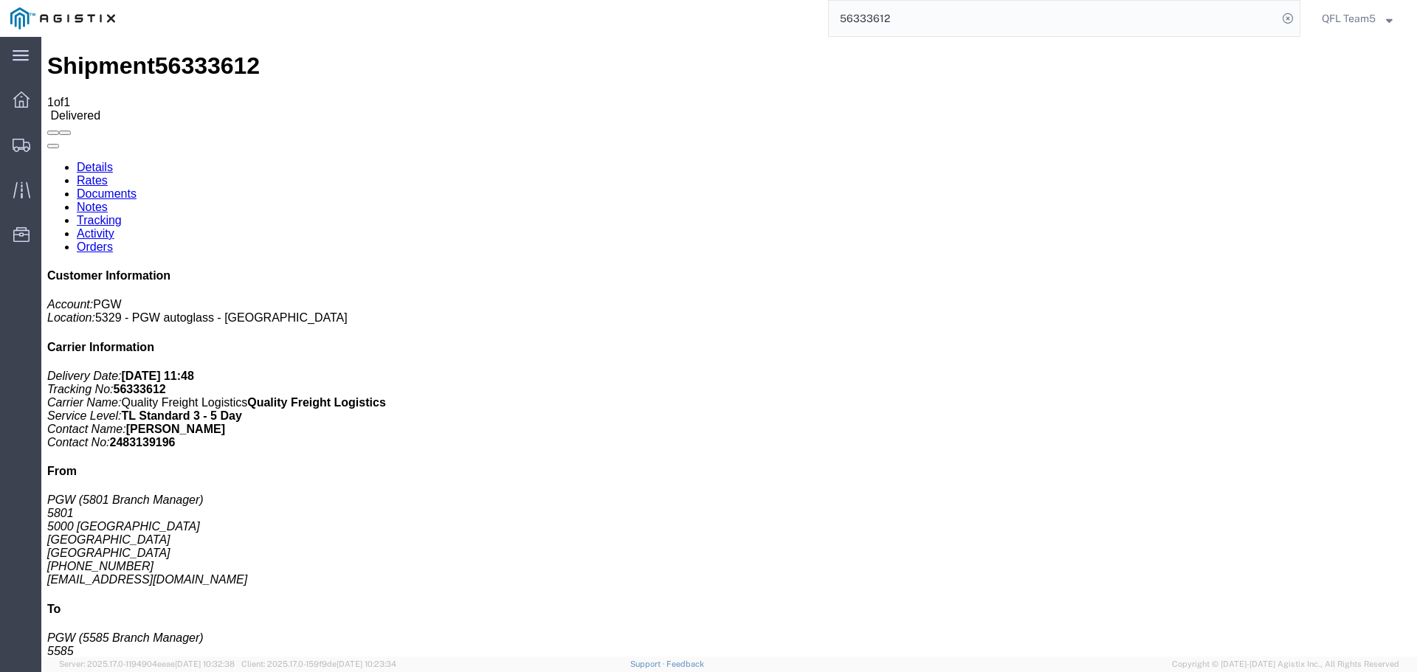
click at [865, 18] on input "56333612" at bounding box center [1053, 18] width 449 height 35
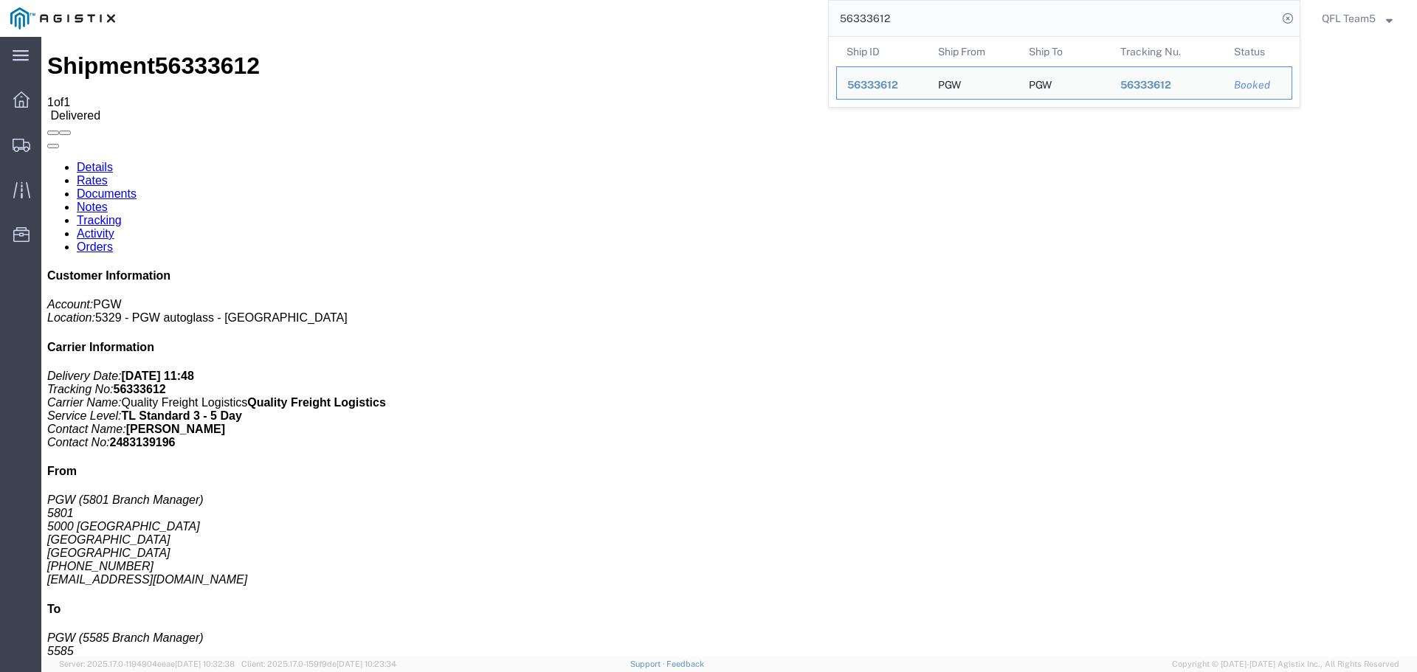
click at [865, 18] on input "56333612" at bounding box center [1053, 18] width 449 height 35
paste input "262696"
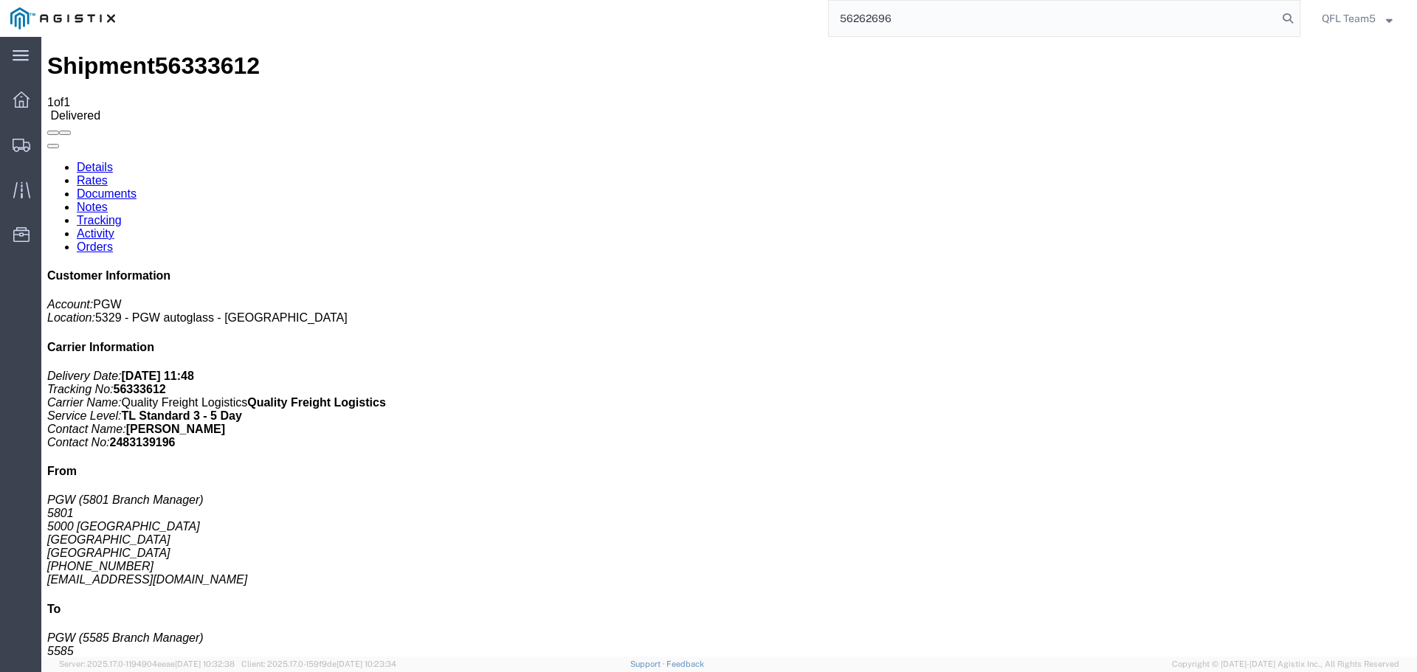
type input "56262696"
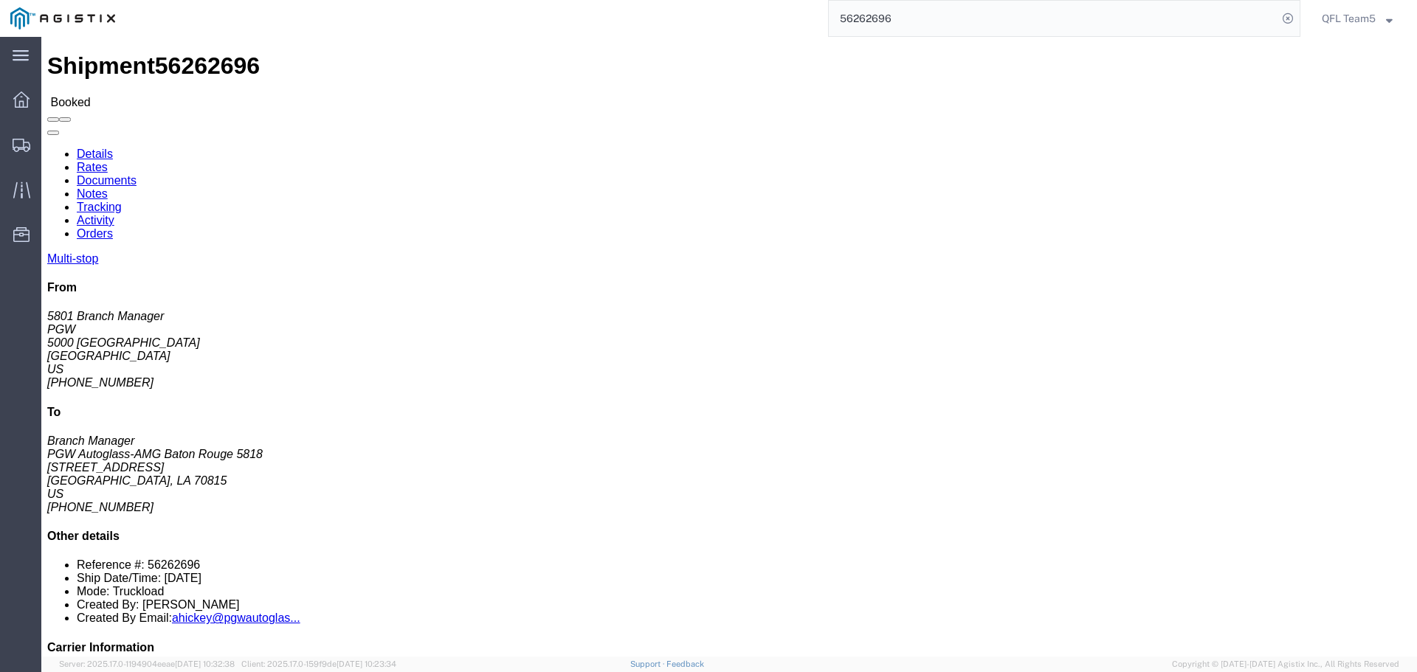
click link "Tracking"
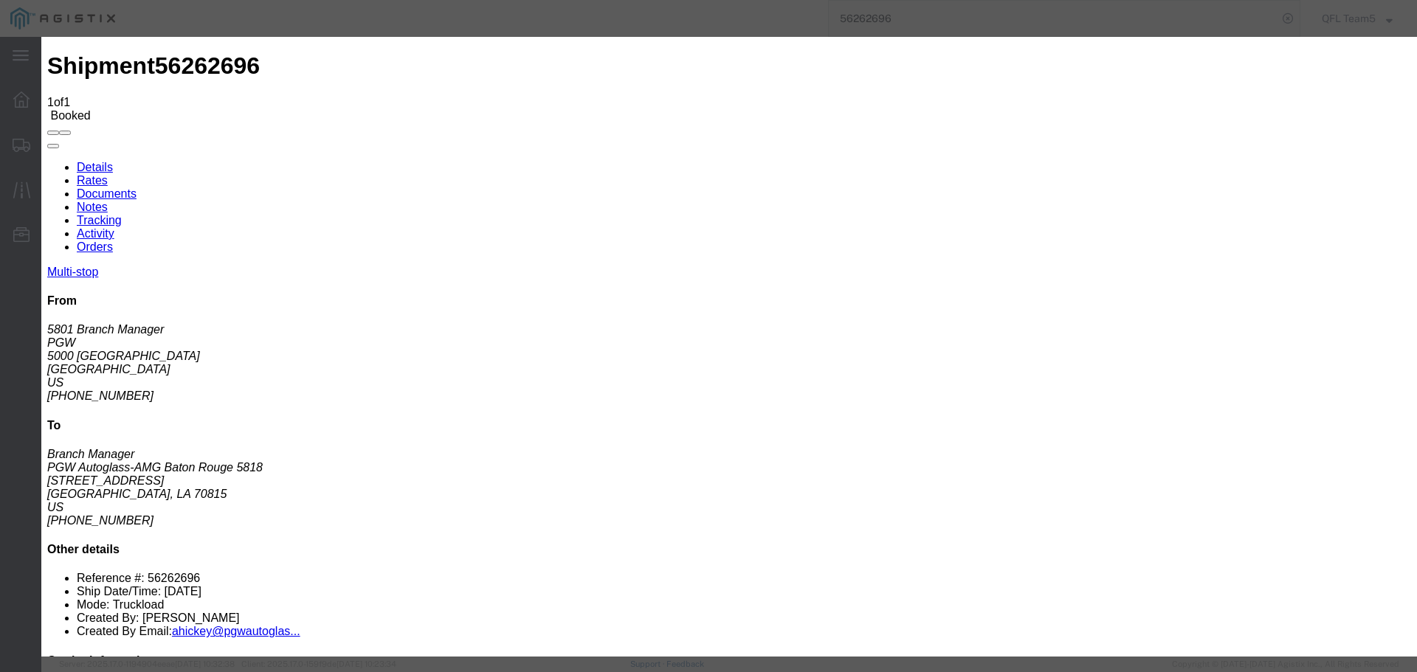
type input "[DATE]"
drag, startPoint x: 673, startPoint y: 186, endPoint x: 615, endPoint y: 187, distance: 58.3
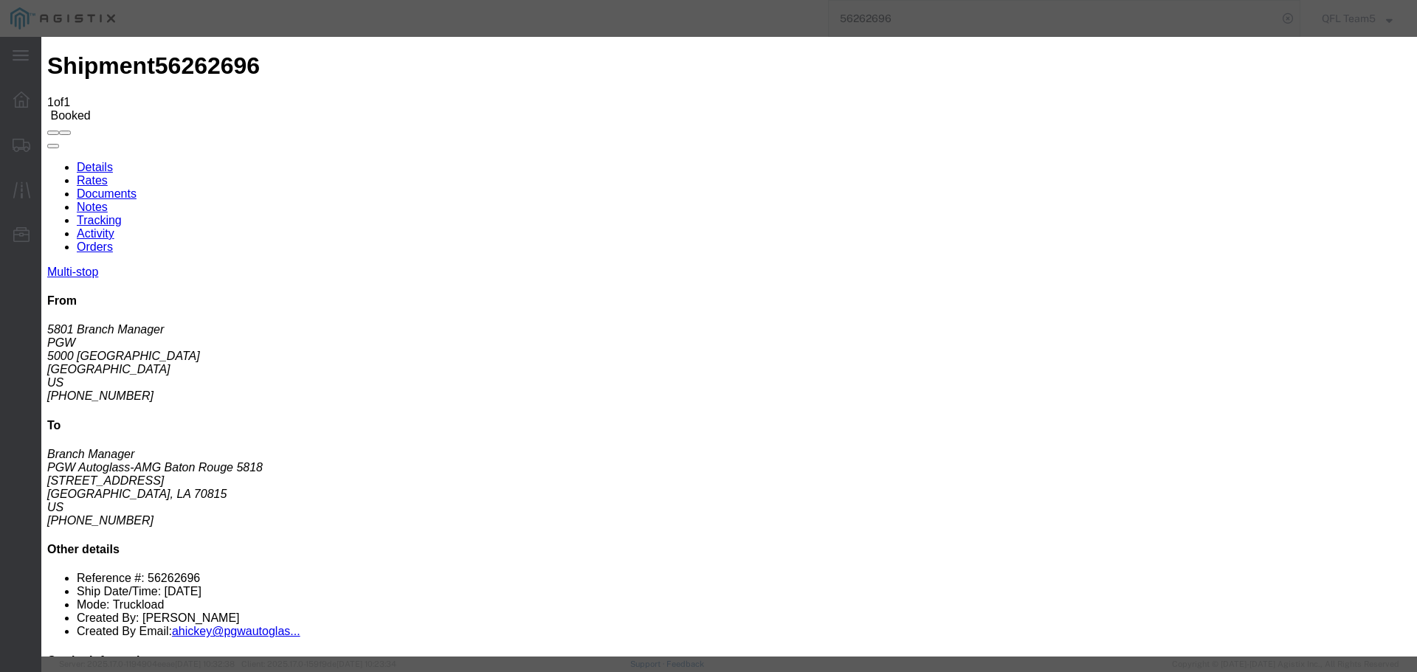
type input "2:00 PM"
drag, startPoint x: 680, startPoint y: 342, endPoint x: 657, endPoint y: 334, distance: 24.3
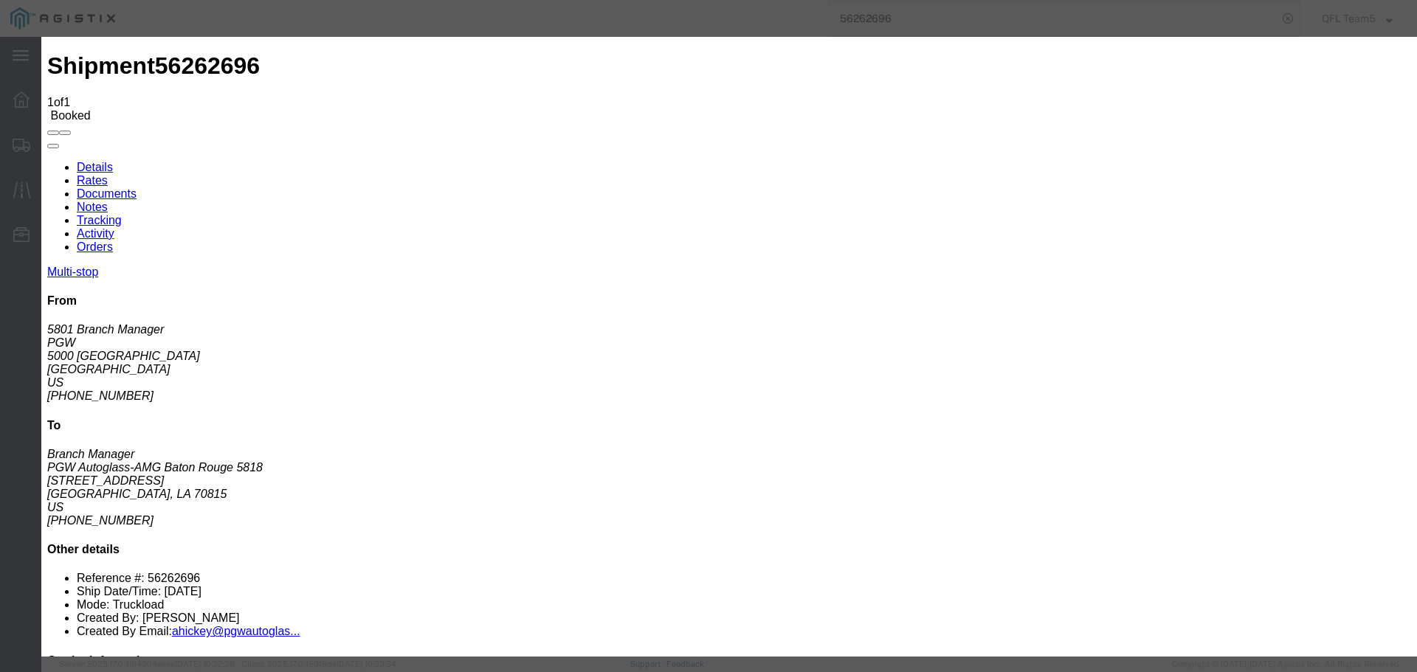
select select "DELIVRED"
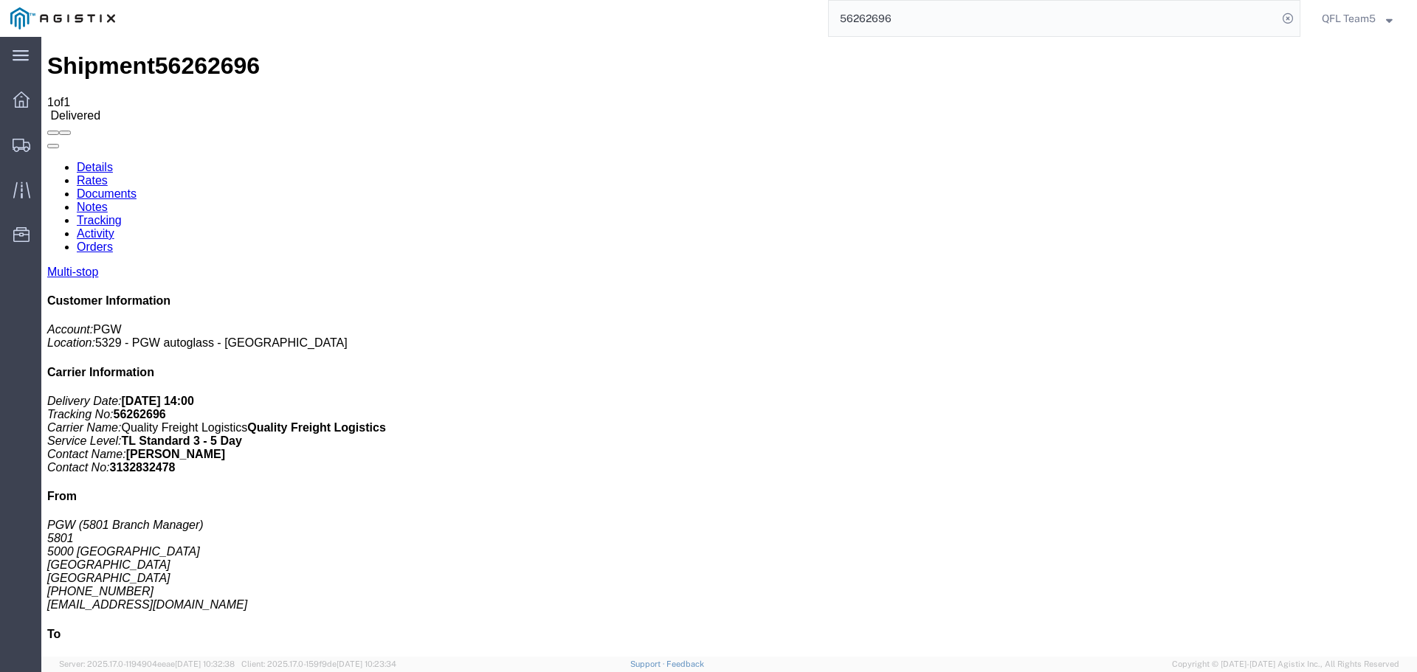
click at [873, 18] on input "56262696" at bounding box center [1053, 18] width 449 height 35
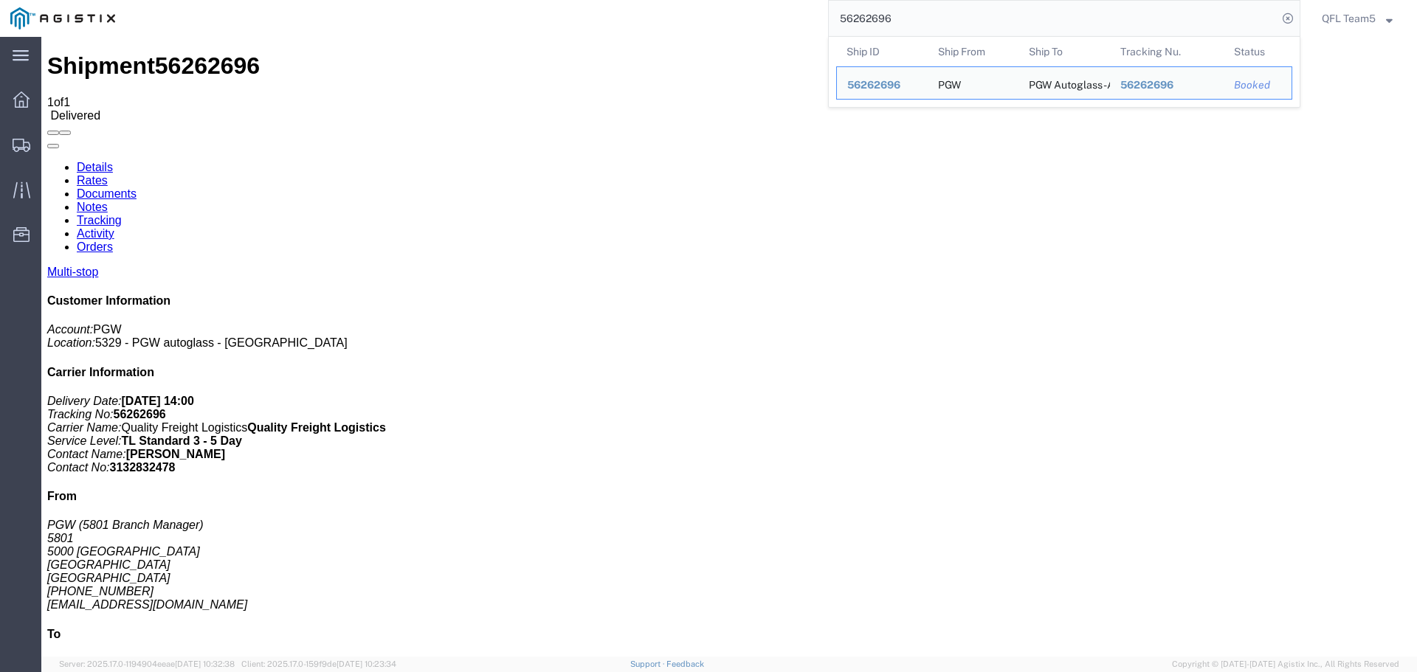
click at [873, 18] on input "56262696" at bounding box center [1053, 18] width 449 height 35
paste input "19938"
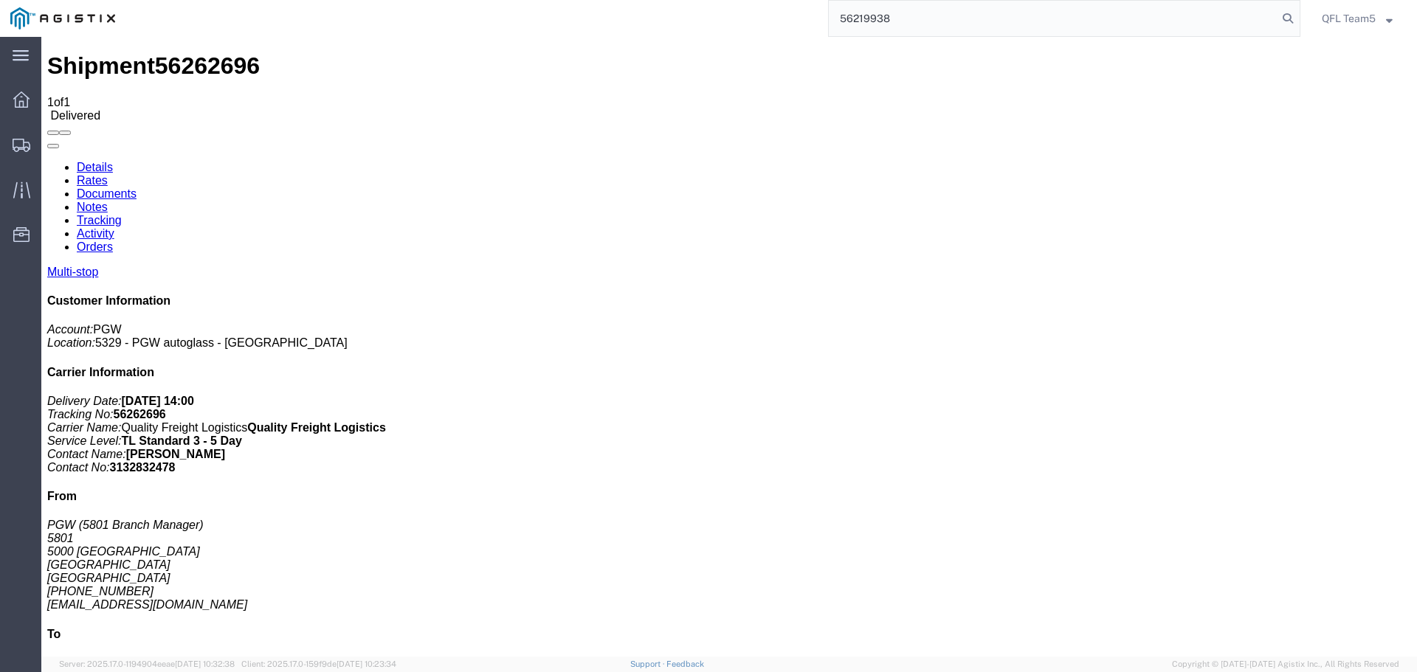
type input "56219938"
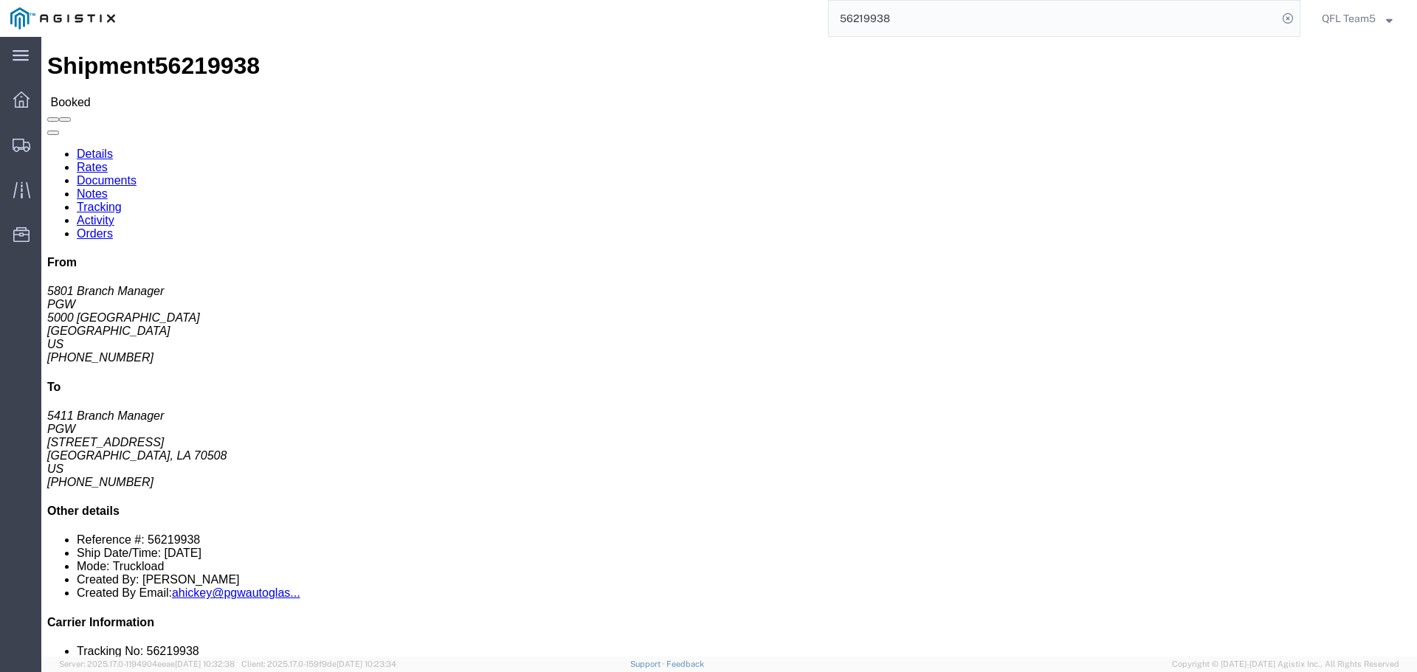
click link "Tracking"
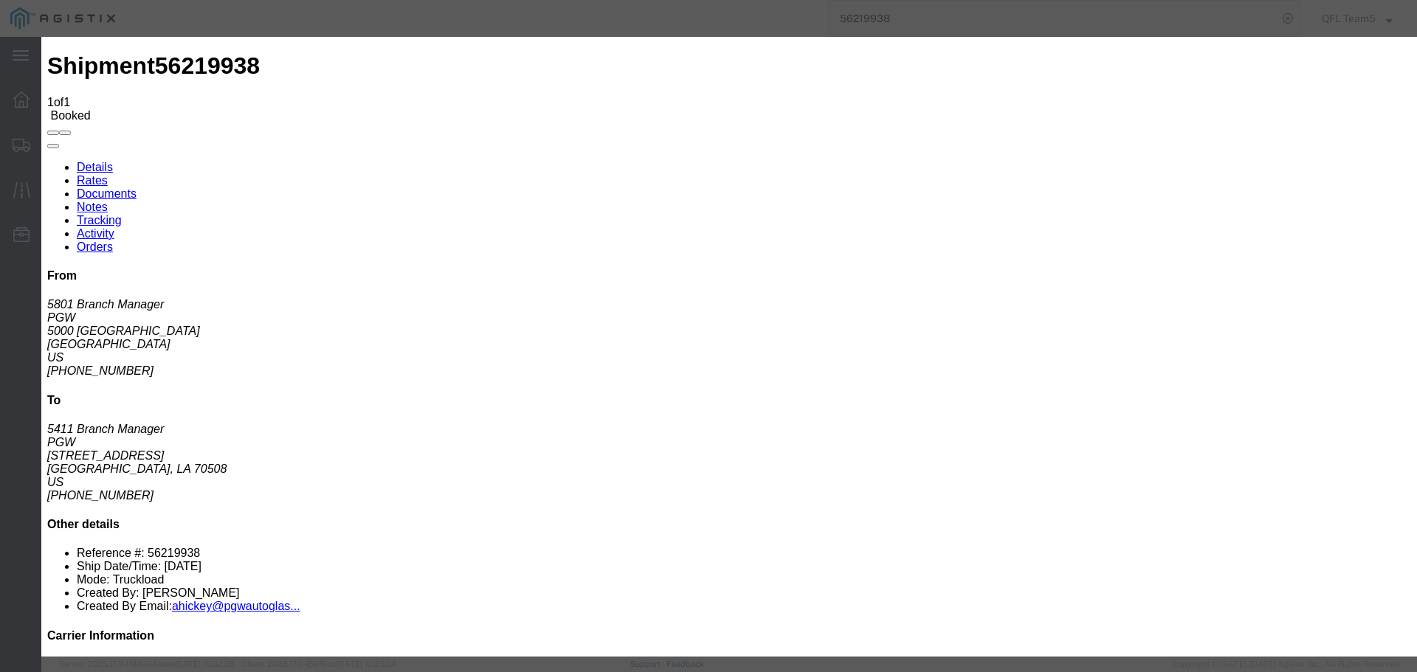
select select "DELIVRED"
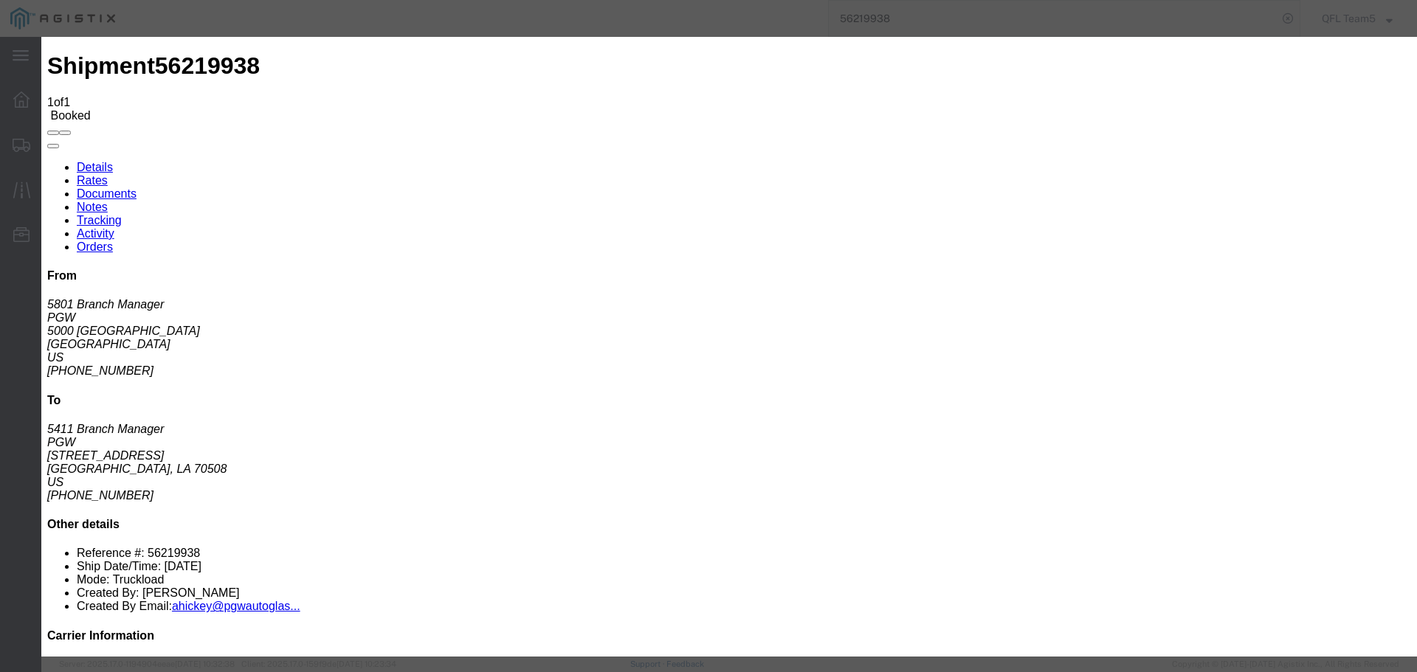
type input "[DATE]"
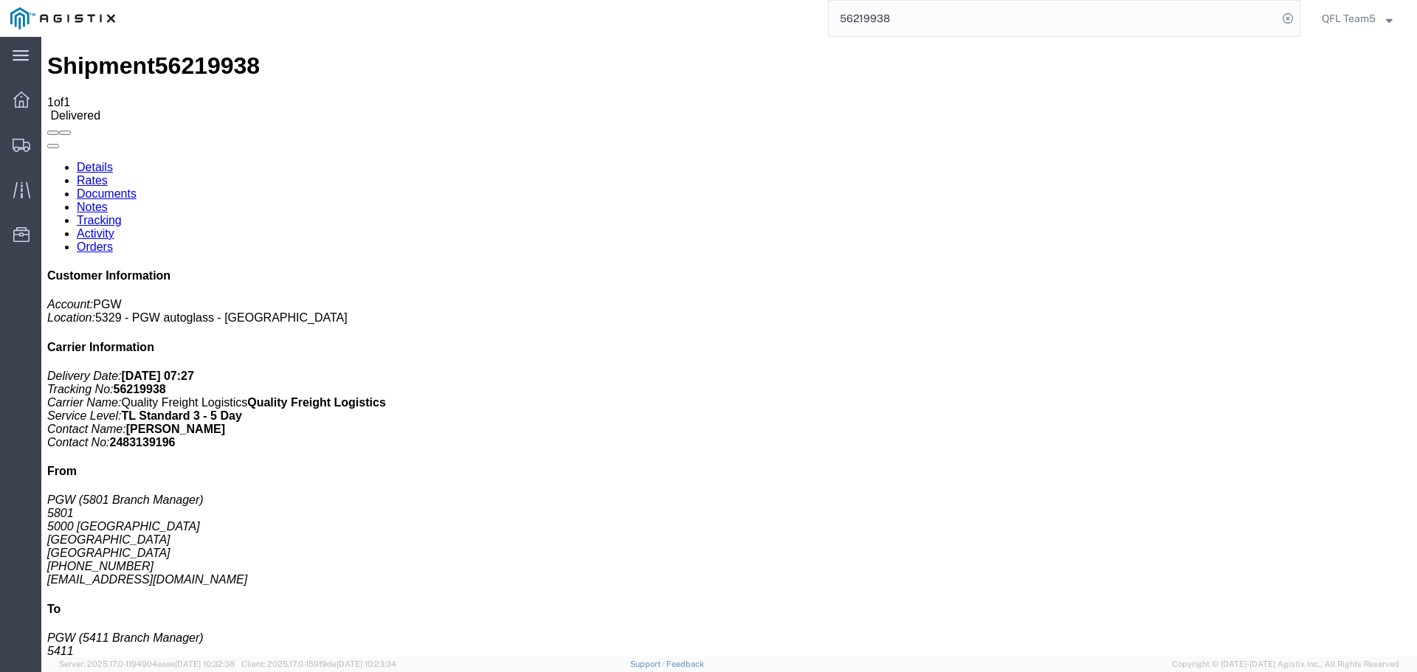
click at [864, 14] on input "56219938" at bounding box center [1053, 18] width 449 height 35
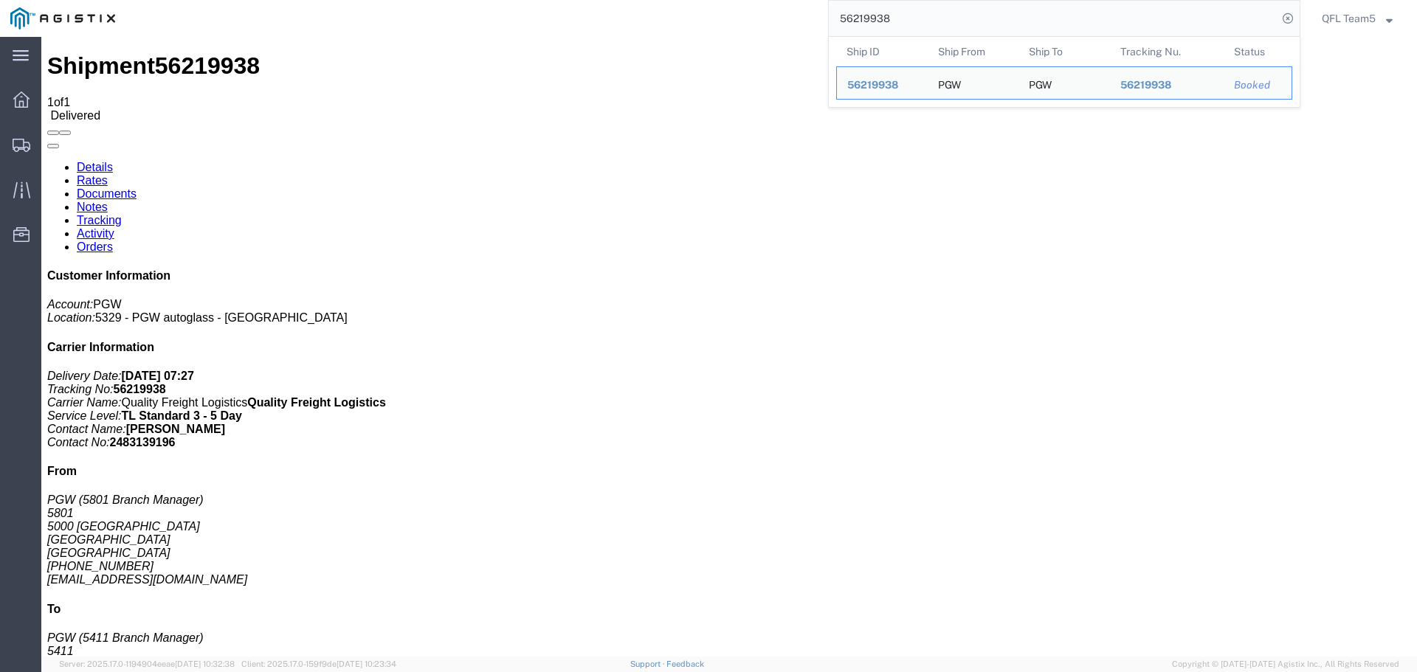
click at [864, 14] on input "56219938" at bounding box center [1053, 18] width 449 height 35
paste input "195024"
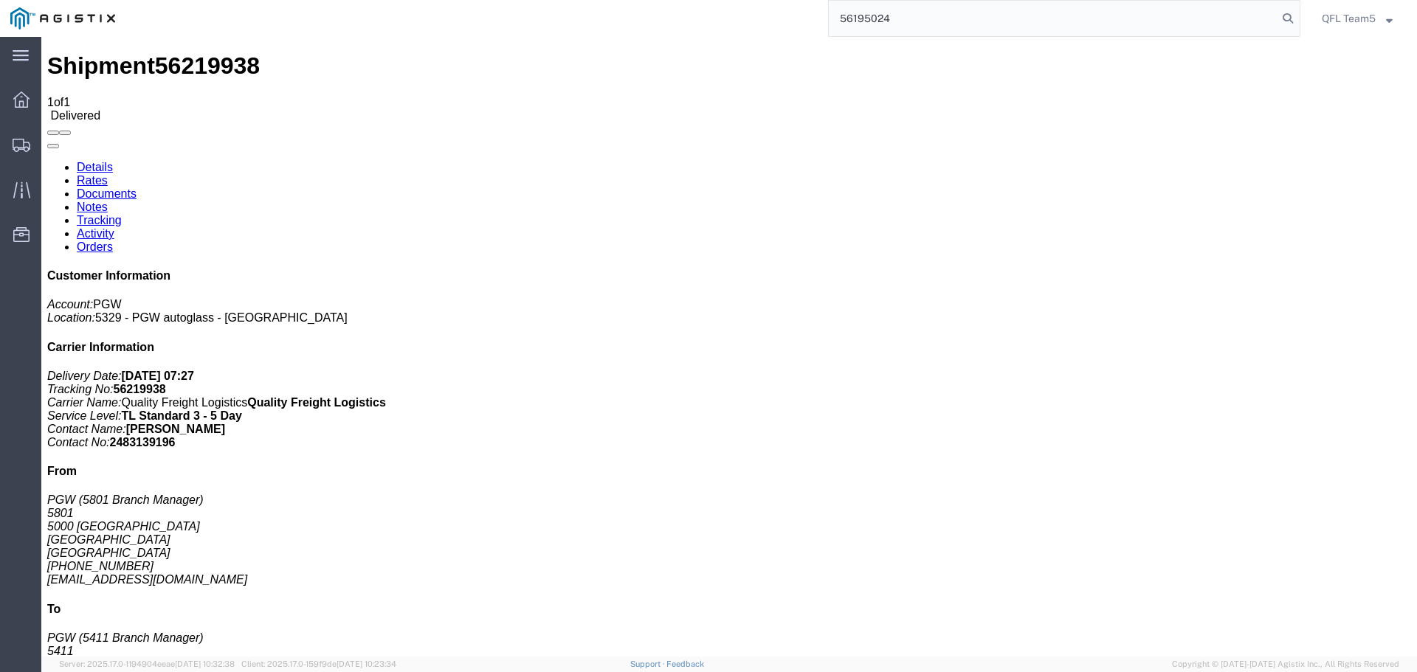
type input "56195024"
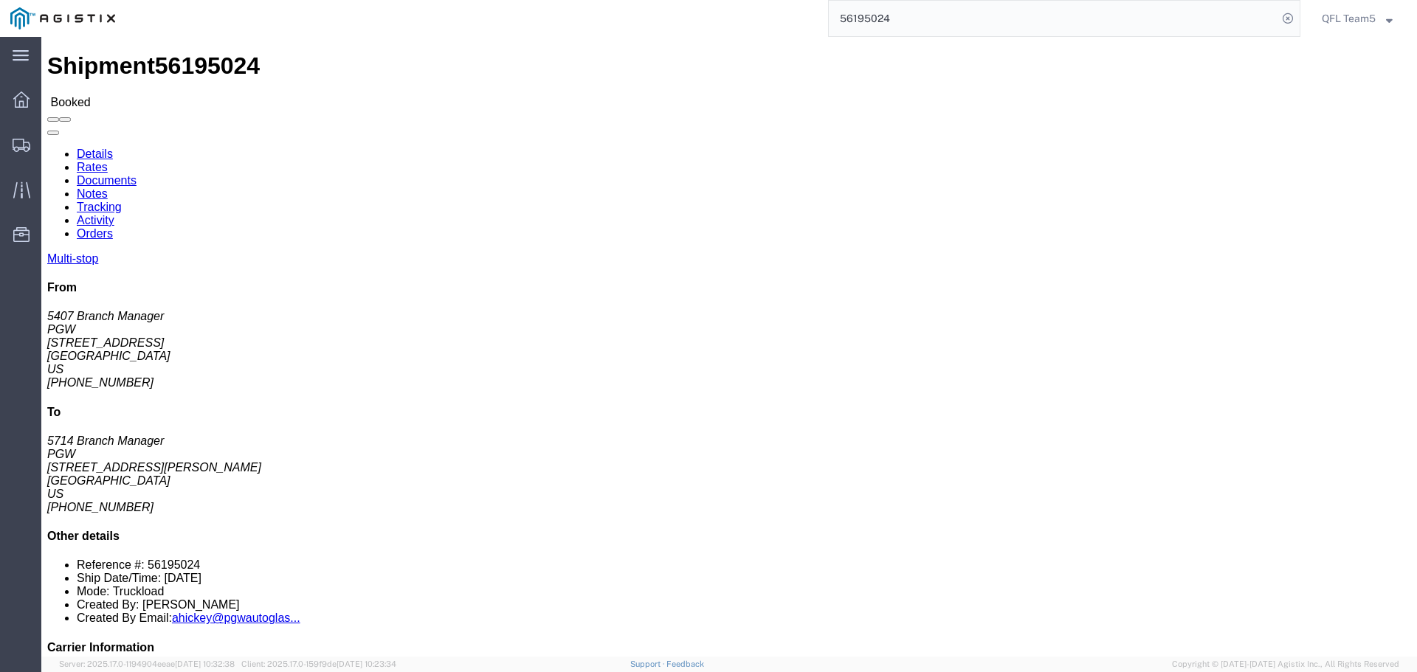
click link "Tracking"
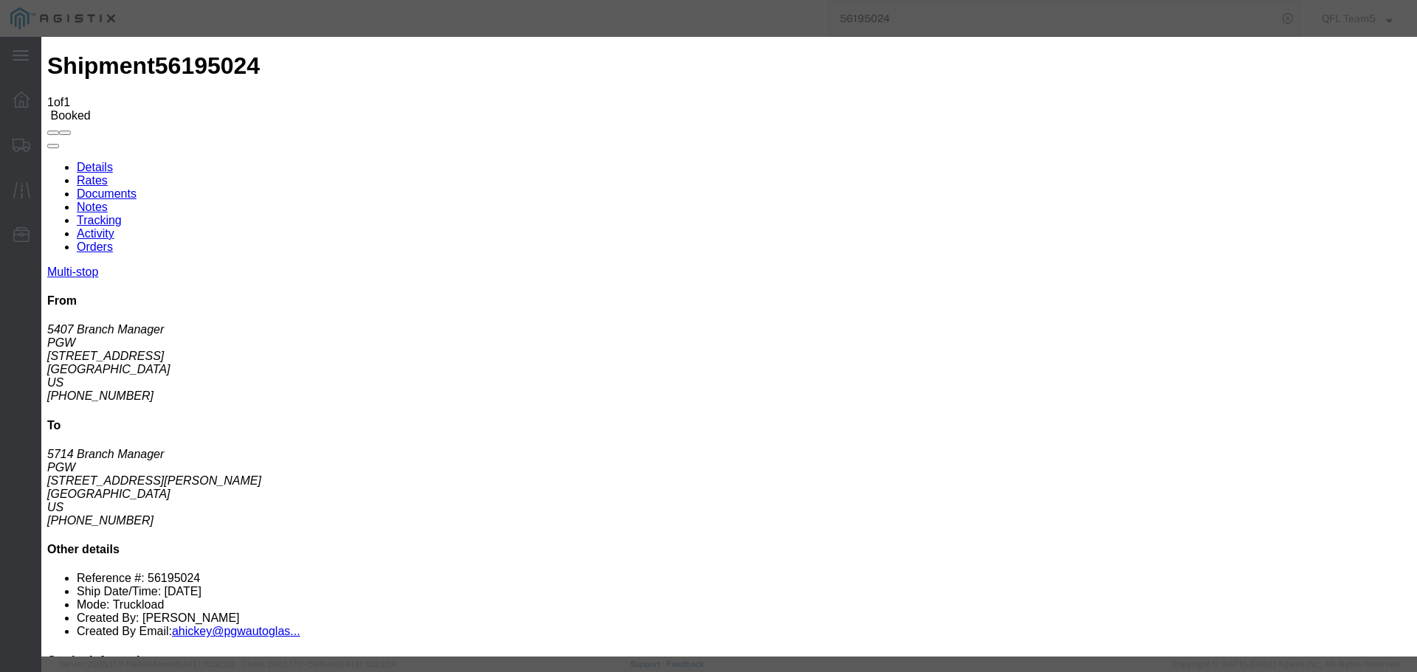
type input "[DATE]"
select select "DELIVRED"
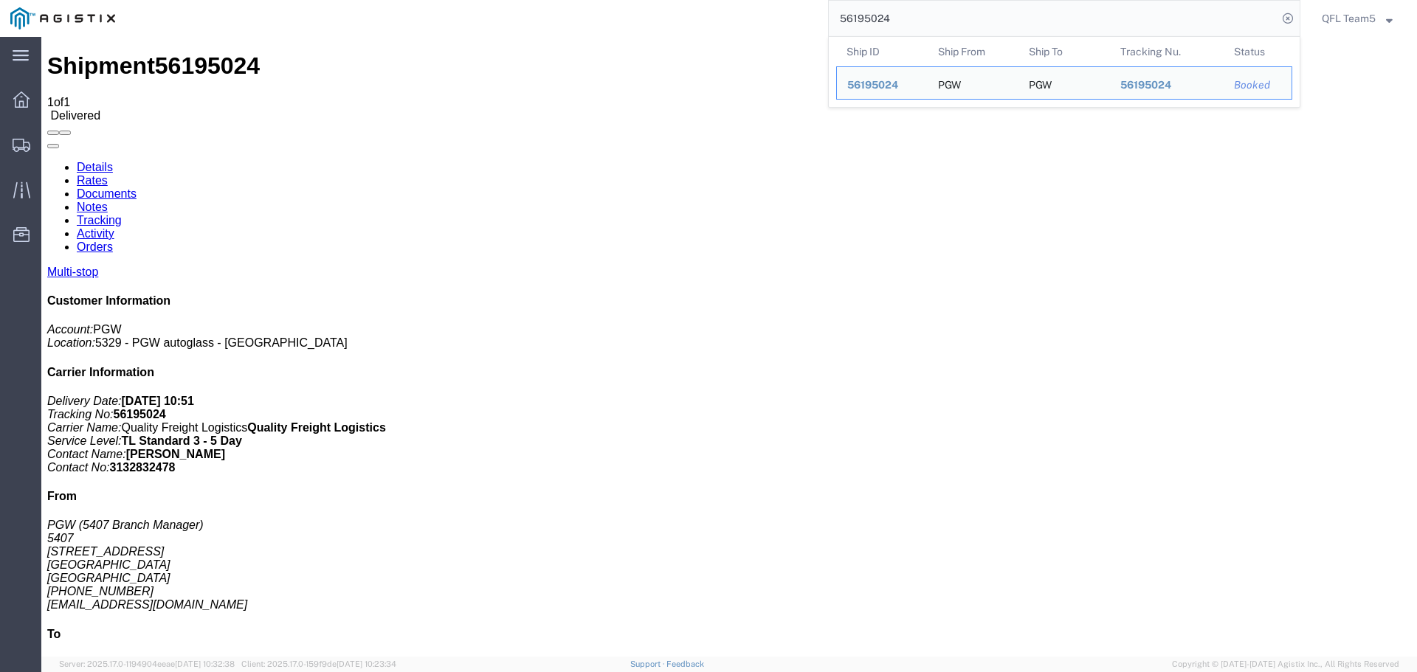
click at [868, 18] on input "56195024" at bounding box center [1053, 18] width 449 height 35
paste input "3341"
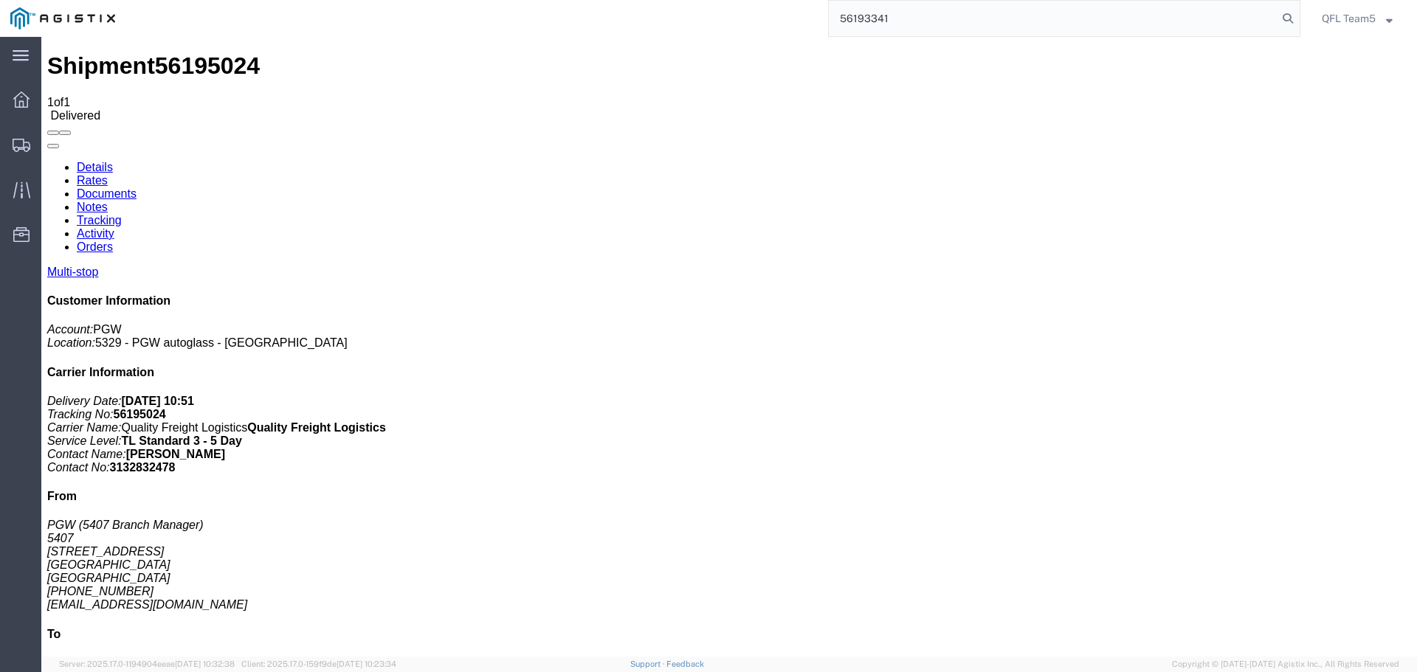
type input "56193341"
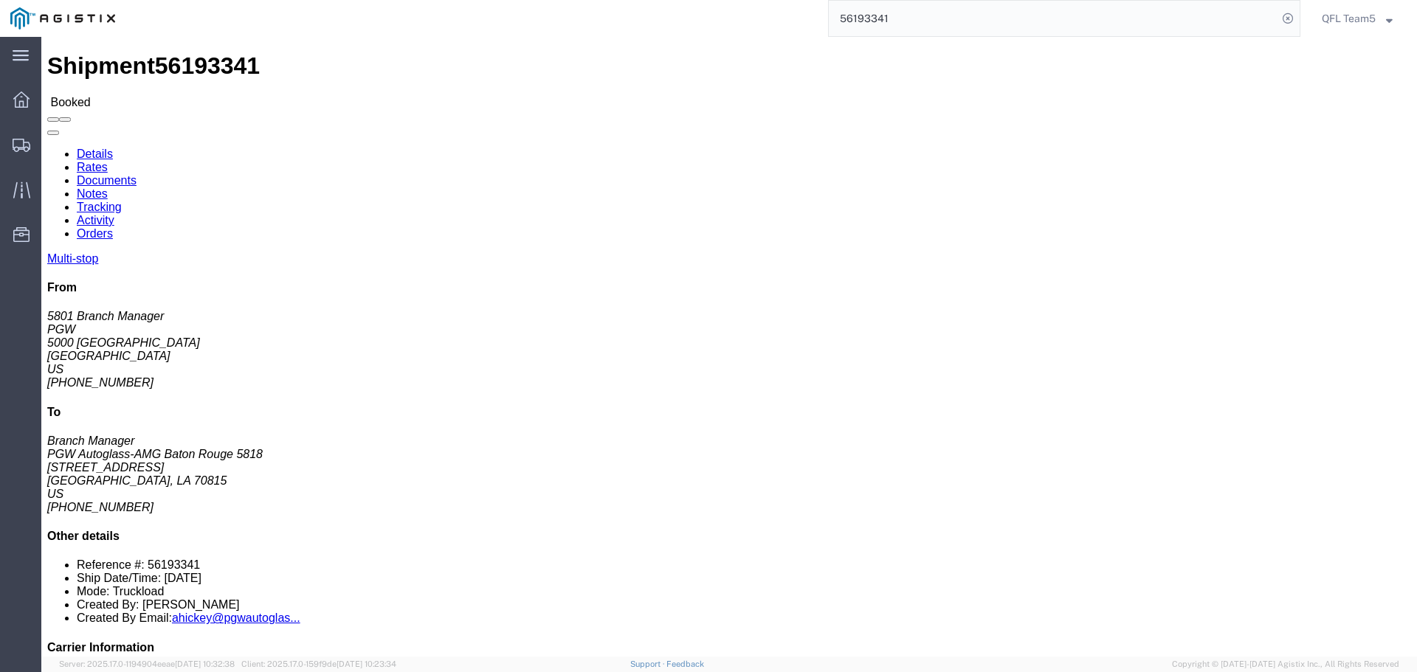
click link "Tracking"
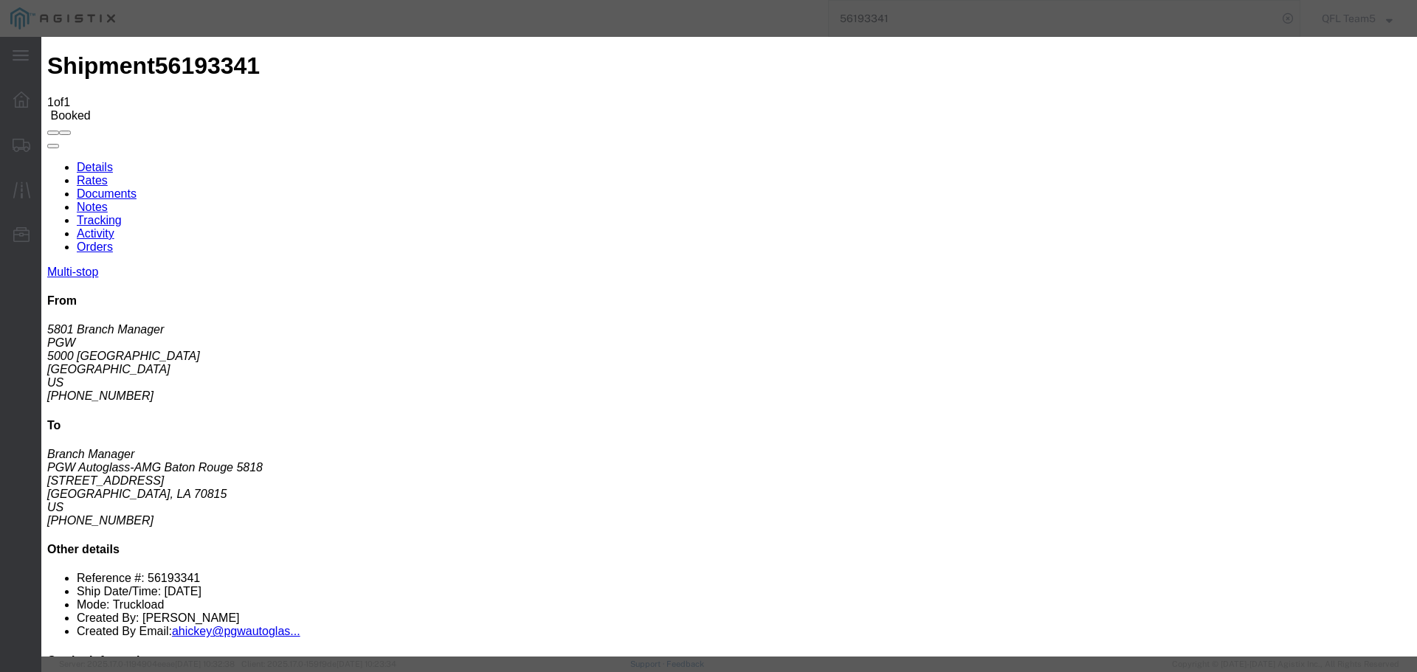
select select "DELIVRED"
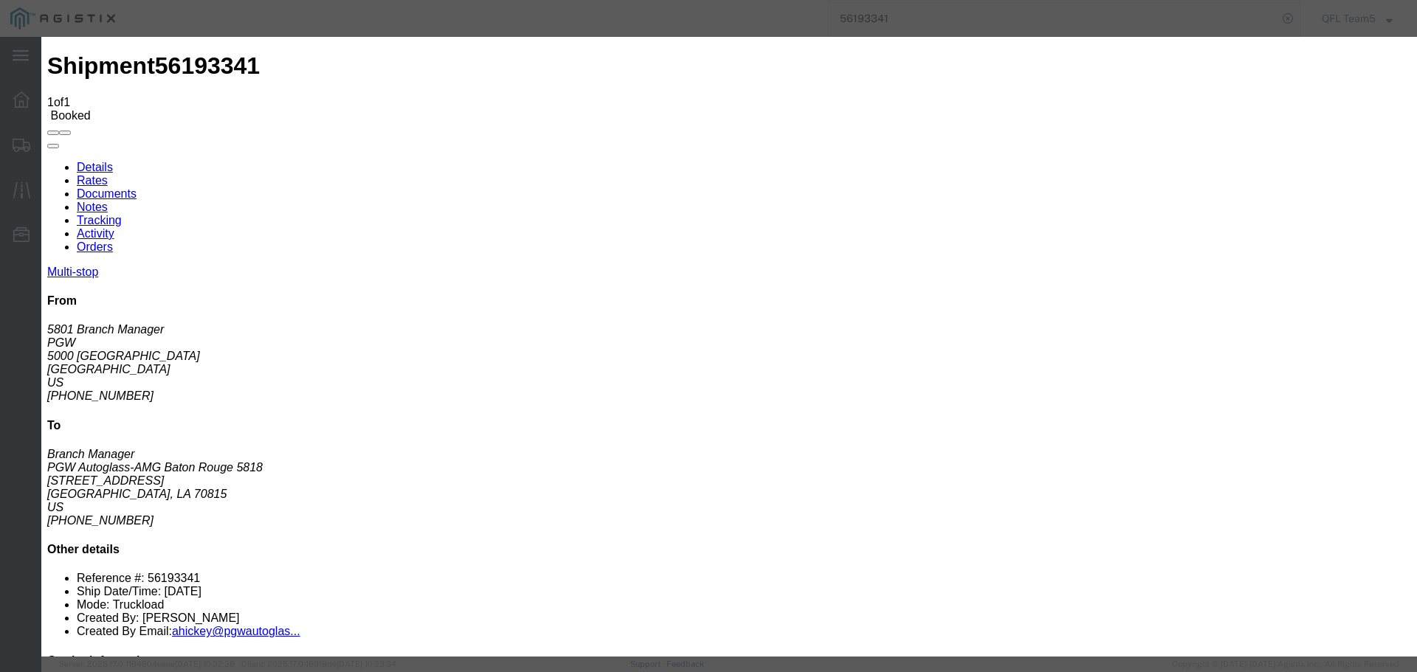
type input "[DATE]"
